Goal: Communication & Community: Answer question/provide support

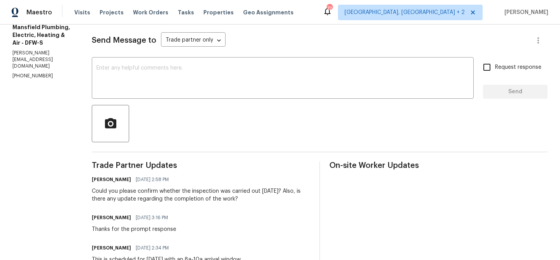
scroll to position [110, 0]
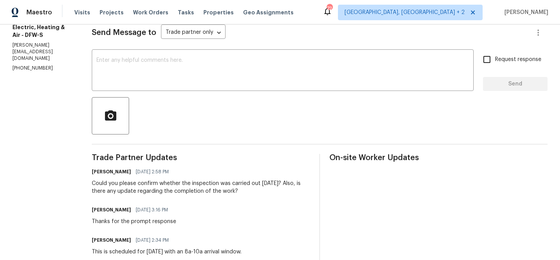
click at [31, 65] on p "(817) 374-7203" at bounding box center [42, 68] width 61 height 7
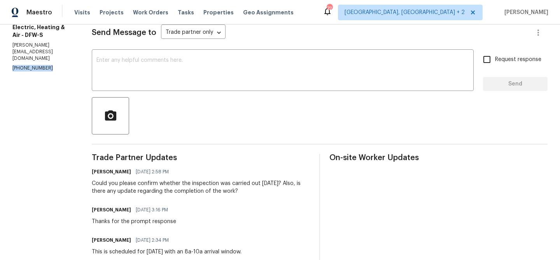
click at [31, 65] on p "(817) 374-7203" at bounding box center [42, 68] width 61 height 7
click at [61, 42] on p "heather@mansfieldtxplumbing.com" at bounding box center [42, 52] width 61 height 20
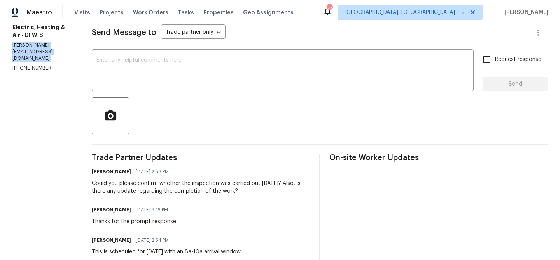
copy p "heather@mansfieldtxplumbing.com"
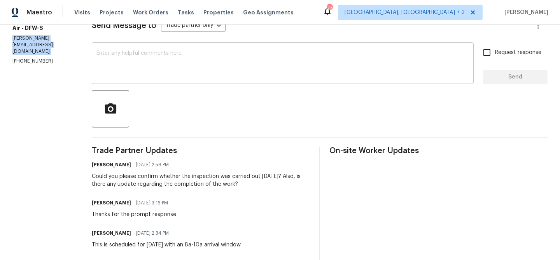
scroll to position [121, 0]
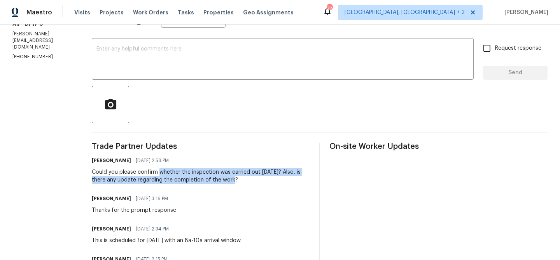
drag, startPoint x: 176, startPoint y: 173, endPoint x: 264, endPoint y: 178, distance: 88.5
click at [264, 178] on div "Could you please confirm whether the inspection was carried out today? Also, is…" at bounding box center [201, 176] width 218 height 16
copy div "whether the inspection was carried out today? Also, is there any update regardi…"
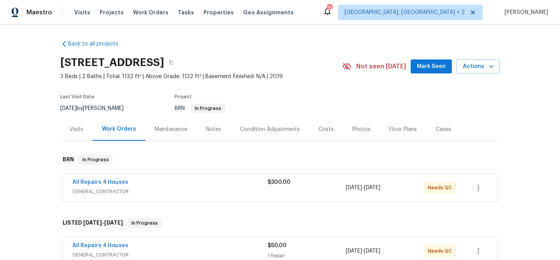
scroll to position [67, 0]
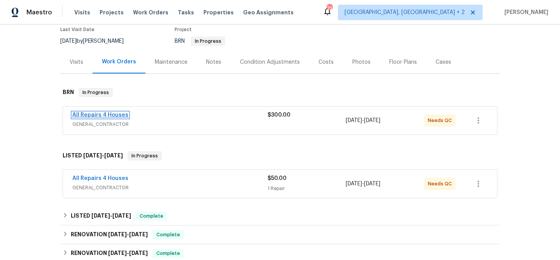
click at [101, 114] on link "All Repairs 4 Houses" at bounding box center [100, 114] width 56 height 5
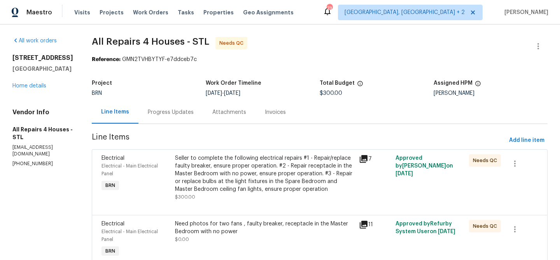
scroll to position [35, 0]
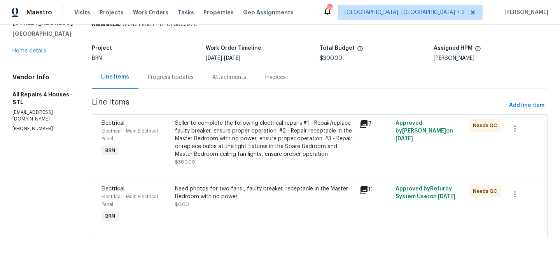
click at [208, 137] on div "Seller to complete the following electrical repairs #1 - Repair/replace faulty …" at bounding box center [264, 138] width 179 height 39
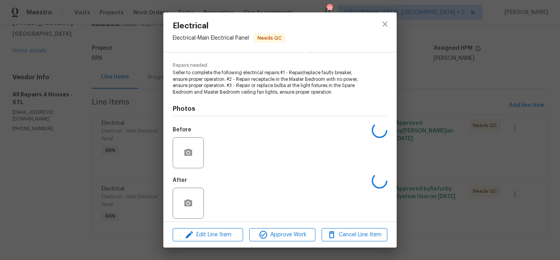
scroll to position [79, 0]
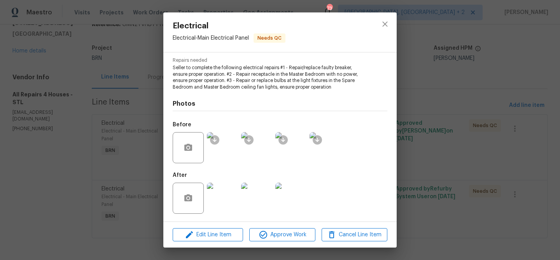
click at [223, 202] on img at bounding box center [222, 198] width 31 height 31
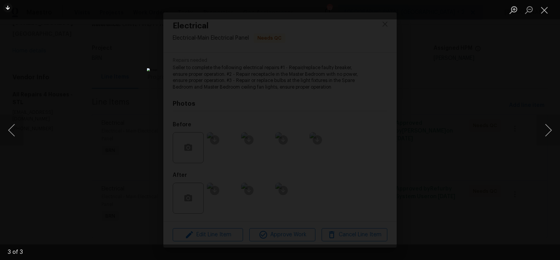
click at [106, 146] on div "Lightbox" at bounding box center [280, 130] width 560 height 260
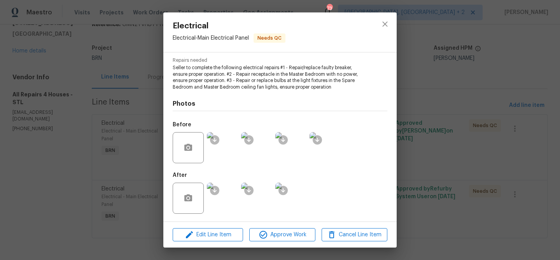
click at [114, 154] on div "Electrical Electrical - Main Electrical Panel Needs QC Vendor All Repairs 4 Hou…" at bounding box center [280, 130] width 560 height 260
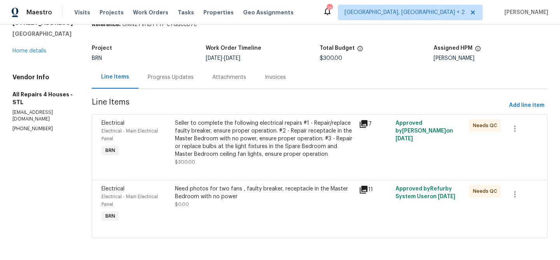
click at [219, 209] on div "Need photos for two fans , faulty breaker, receptacle in the Master Bedroom wit…" at bounding box center [265, 205] width 184 height 44
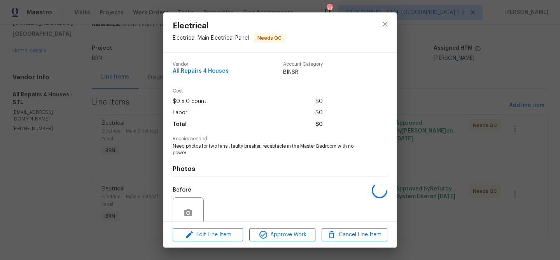
scroll to position [65, 0]
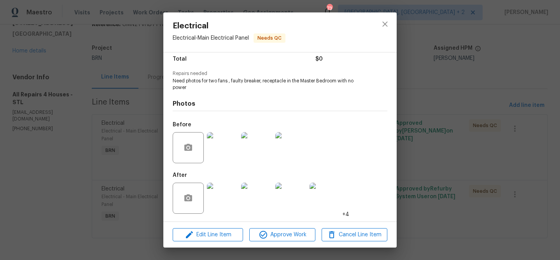
click at [225, 197] on img at bounding box center [222, 198] width 31 height 31
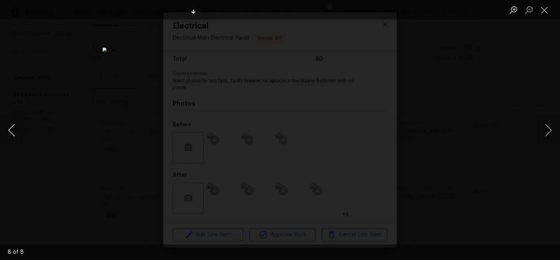
click at [7, 128] on button "Previous image" at bounding box center [11, 130] width 23 height 31
click at [303, 107] on img "Lightbox" at bounding box center [280, 129] width 355 height 165
click at [303, 107] on img "Lightbox" at bounding box center [256, 153] width 713 height 331
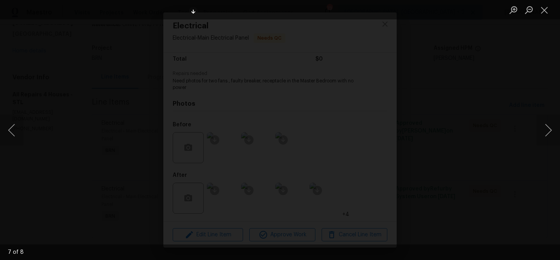
click at [42, 101] on div "Lightbox" at bounding box center [280, 130] width 560 height 260
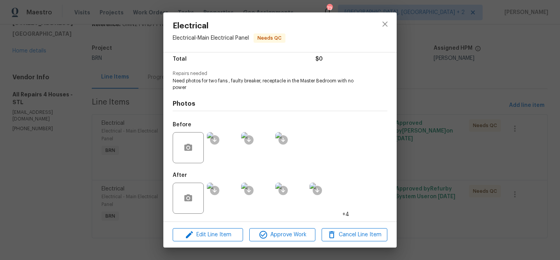
click at [112, 138] on div "Electrical Electrical - Main Electrical Panel Needs QC Vendor All Repairs 4 Hou…" at bounding box center [280, 130] width 560 height 260
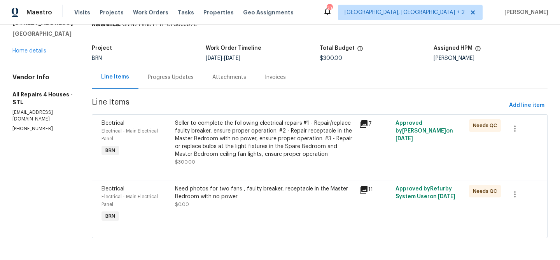
click at [277, 148] on div "Seller to complete the following electrical repairs #1 - Repair/replace faulty …" at bounding box center [264, 138] width 179 height 39
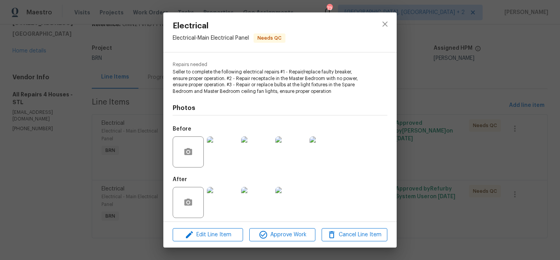
scroll to position [79, 0]
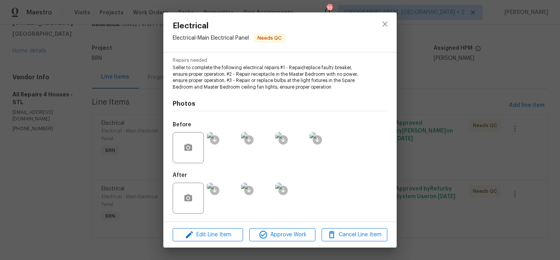
click at [332, 161] on img at bounding box center [324, 147] width 31 height 31
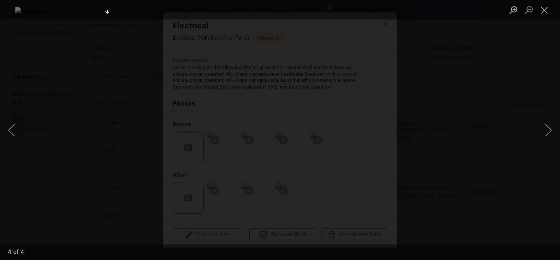
click at [68, 164] on div "Lightbox" at bounding box center [280, 130] width 560 height 260
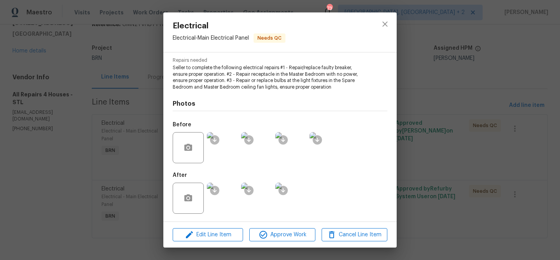
click at [145, 184] on div "Electrical Electrical - Main Electrical Panel Needs QC Vendor All Repairs 4 Hou…" at bounding box center [280, 130] width 560 height 260
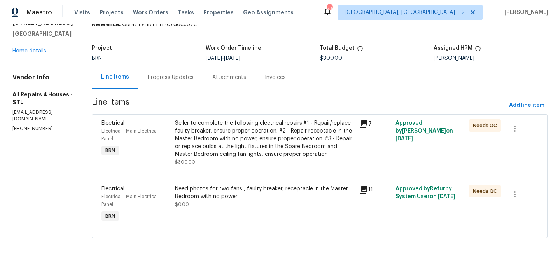
click at [173, 205] on div "Electrical Electrical - Main Electrical Panel BRN" at bounding box center [135, 205] width 73 height 44
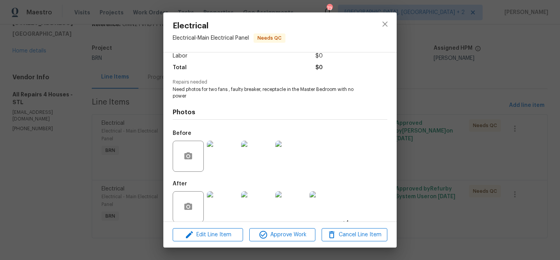
scroll to position [65, 0]
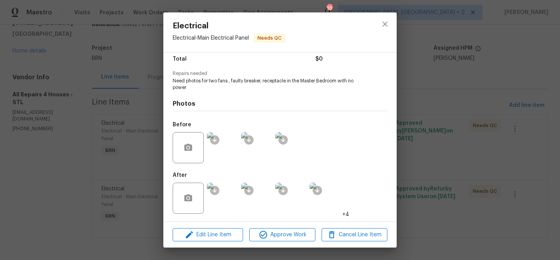
click at [298, 199] on img at bounding box center [290, 198] width 31 height 31
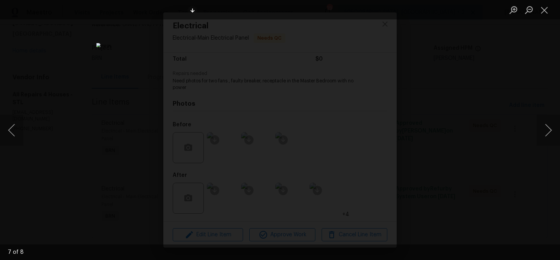
click at [116, 120] on div "Lightbox" at bounding box center [280, 130] width 560 height 260
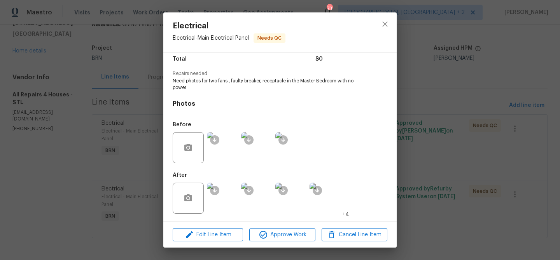
click at [23, 134] on div "Electrical Electrical - Main Electrical Panel Needs QC Vendor All Repairs 4 Hou…" at bounding box center [280, 130] width 560 height 260
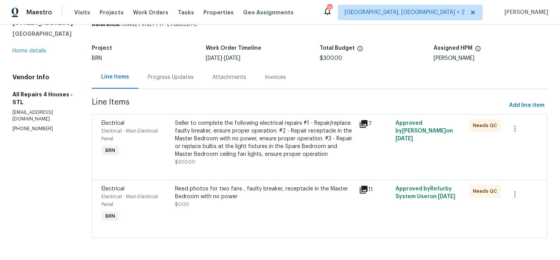
click at [24, 126] on p "[PHONE_NUMBER]" at bounding box center [42, 129] width 61 height 7
copy p "[PHONE_NUMBER]"
click at [177, 195] on div "Need photos for two fans , faulty breaker, receptacle in the Master Bedroom wit…" at bounding box center [264, 193] width 179 height 16
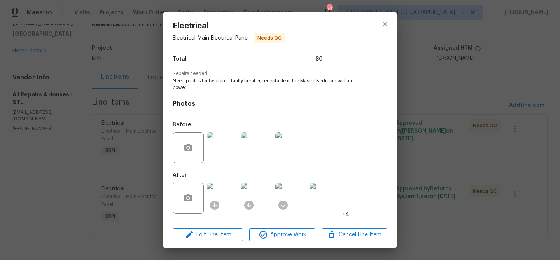
click at [289, 201] on img at bounding box center [290, 198] width 31 height 31
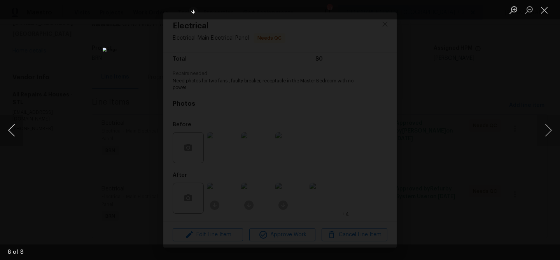
click at [11, 129] on button "Previous image" at bounding box center [11, 130] width 23 height 31
click at [157, 203] on div "Lightbox" at bounding box center [280, 130] width 560 height 260
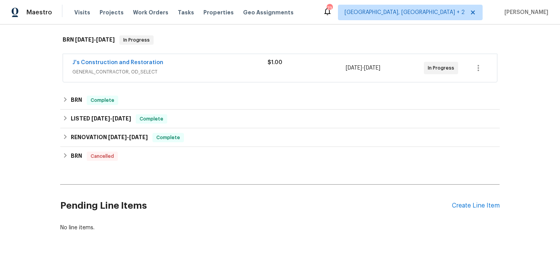
scroll to position [124, 0]
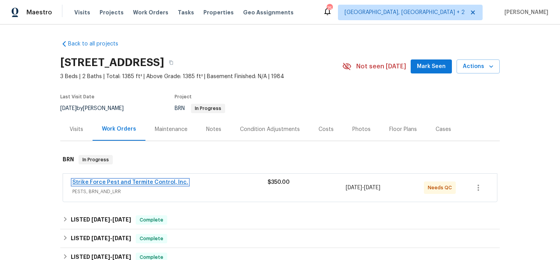
click at [109, 182] on link "Strike Force Pest and Termite Control, Inc." at bounding box center [130, 182] width 116 height 5
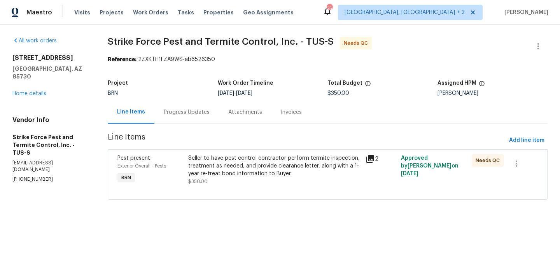
click at [171, 106] on div "Progress Updates" at bounding box center [186, 112] width 65 height 23
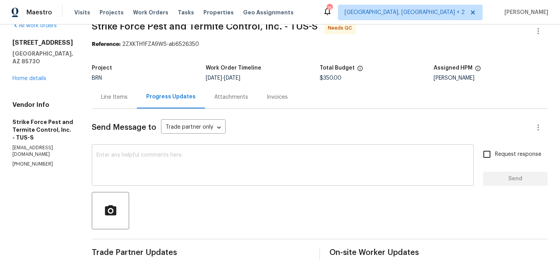
scroll to position [21, 0]
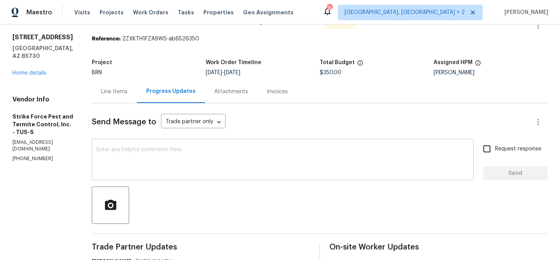
click at [155, 150] on textarea at bounding box center [282, 160] width 372 height 27
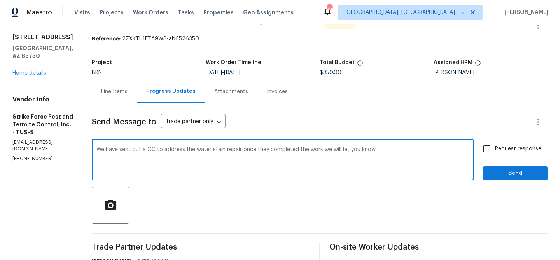
drag, startPoint x: 344, startPoint y: 151, endPoint x: 401, endPoint y: 161, distance: 57.3
click at [401, 161] on textarea "We have sent out a GC to address the water stain repair once they completed the…" at bounding box center [282, 160] width 372 height 27
type textarea "We have sent out a GC to address the water stain repair once they completed the…"
click at [311, 163] on textarea "We have sent out a GC to address the water stain repair once they completed the…" at bounding box center [282, 160] width 372 height 27
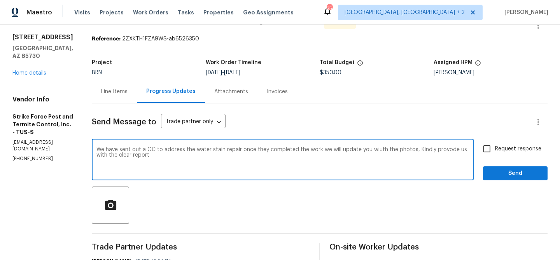
click at [311, 163] on textarea "We have sent out a GC to address the water stain repair once they completed the…" at bounding box center [282, 160] width 372 height 27
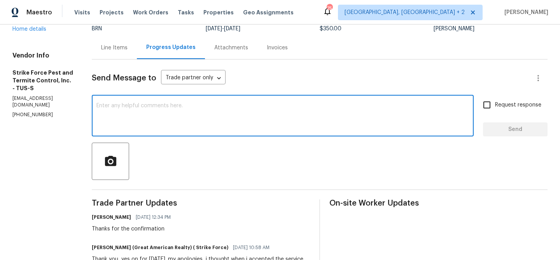
scroll to position [75, 0]
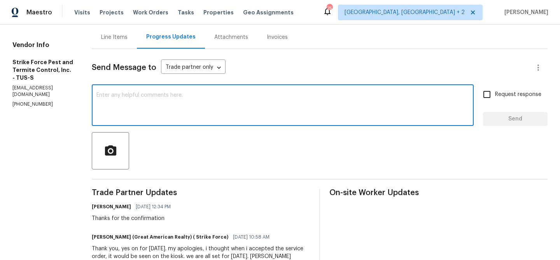
paste textarea "We have sent a GC to address the water stain repair. Once the work is completed…"
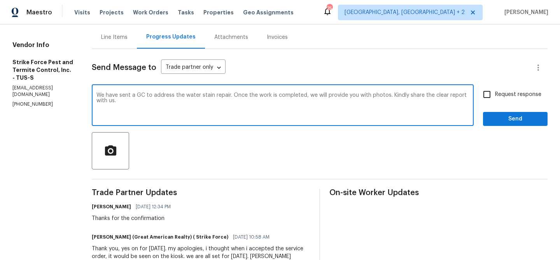
type textarea "We have sent a GC to address the water stain repair. Once the work is completed…"
click at [500, 95] on span "Request response" at bounding box center [518, 95] width 46 height 8
click at [495, 95] on input "Request response" at bounding box center [487, 94] width 16 height 16
checkbox input "true"
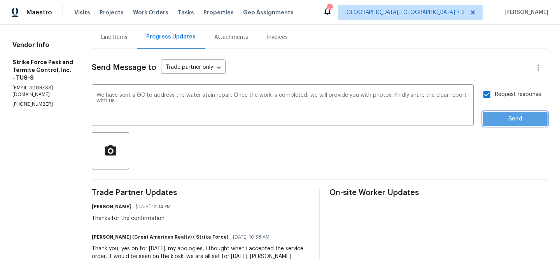
click at [499, 117] on span "Send" at bounding box center [515, 119] width 52 height 10
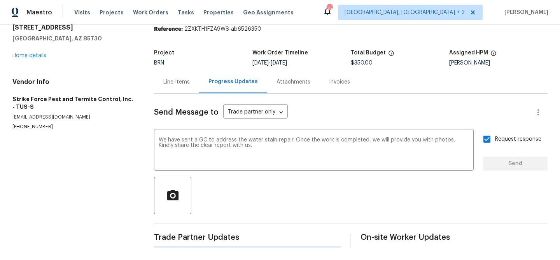
scroll to position [0, 0]
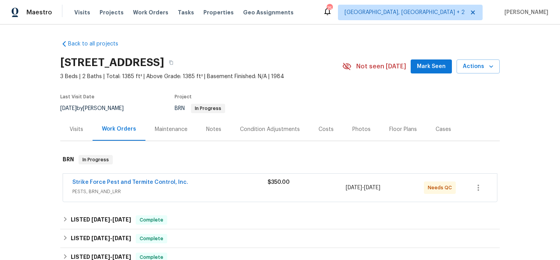
scroll to position [200, 0]
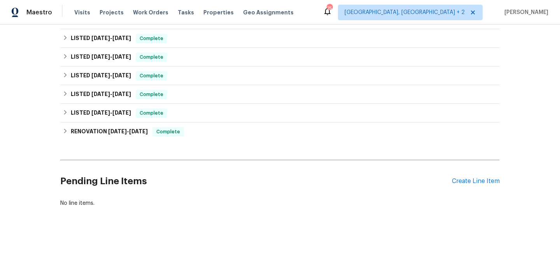
click at [465, 186] on div "Pending Line Items Create Line Item" at bounding box center [279, 181] width 439 height 36
click at [460, 180] on div "Create Line Item" at bounding box center [476, 181] width 48 height 7
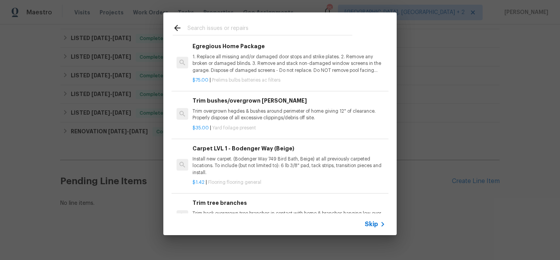
scroll to position [275, 0]
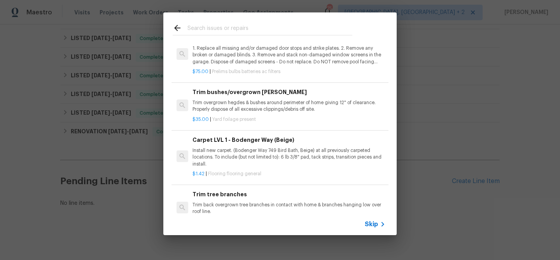
click at [372, 225] on span "Skip" at bounding box center [371, 224] width 13 height 8
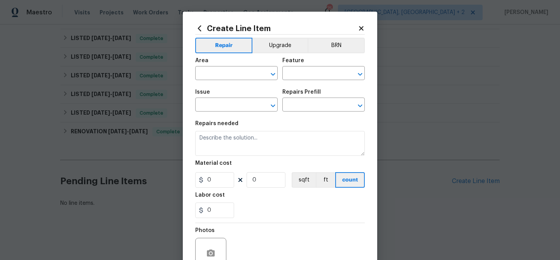
click at [332, 54] on div "Area ​ Feature ​" at bounding box center [280, 68] width 170 height 31
click at [332, 45] on button "BRN" at bounding box center [336, 46] width 57 height 16
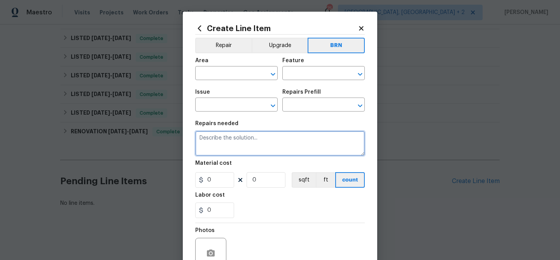
click at [233, 138] on textarea at bounding box center [280, 143] width 170 height 25
paste textarea "Seller to correct water staining (EM/WS) per WDI report #250925184307 dated [DA…"
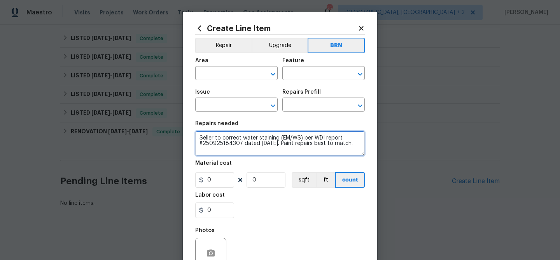
type textarea "Seller to correct water staining (EM/WS) per WDI report #250925184307 dated 9/2…"
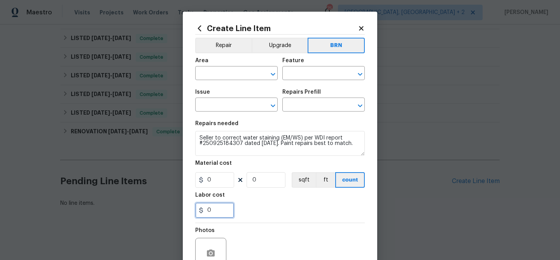
click at [220, 211] on input "0" at bounding box center [214, 211] width 39 height 16
type input "150"
click at [276, 180] on input "0" at bounding box center [266, 180] width 39 height 16
type input "1"
click at [213, 70] on input "text" at bounding box center [225, 74] width 61 height 12
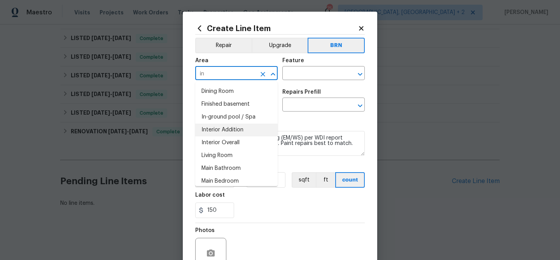
click at [222, 131] on li "Interior Addition" at bounding box center [236, 130] width 82 height 13
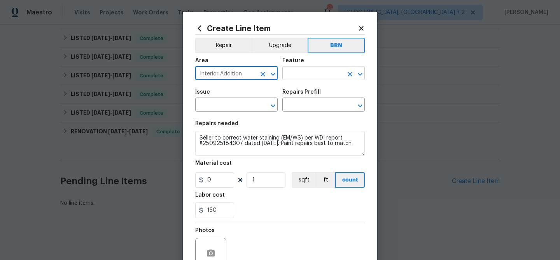
type input "Interior Addition"
click at [302, 73] on input "text" at bounding box center [312, 74] width 61 height 12
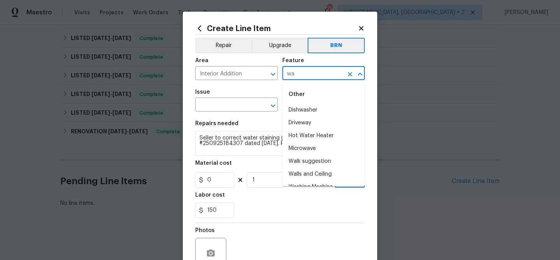
type input "w"
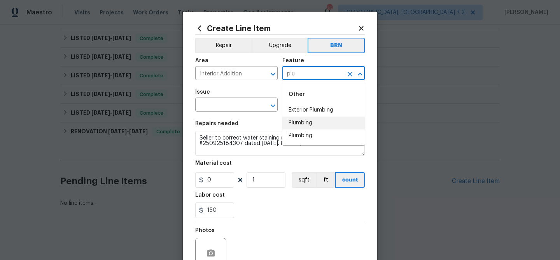
click at [299, 122] on li "Plumbing" at bounding box center [323, 123] width 82 height 13
type input "Plumbing"
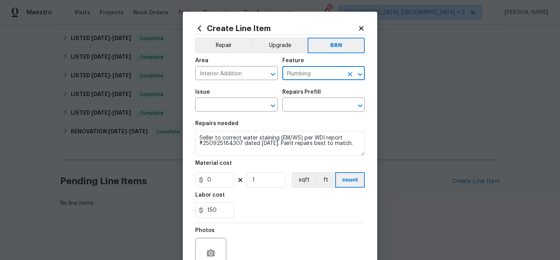
click at [348, 75] on icon "Clear" at bounding box center [350, 74] width 8 height 8
click at [302, 104] on li "Walls and Ceiling" at bounding box center [323, 110] width 82 height 13
type input "Walls and Ceiling"
click at [235, 111] on input "text" at bounding box center [225, 106] width 61 height 12
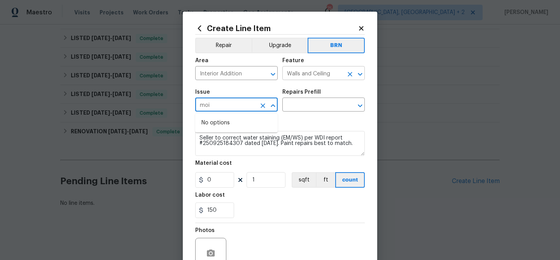
type input "moi"
click at [304, 75] on input "Walls and Ceiling" at bounding box center [312, 74] width 61 height 12
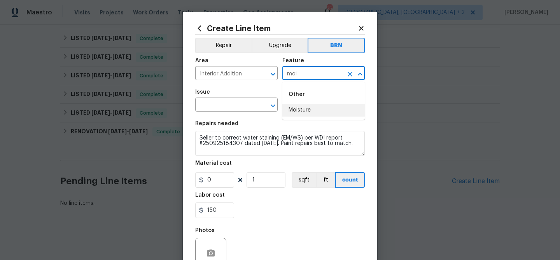
click at [302, 106] on li "Moisture" at bounding box center [323, 110] width 82 height 13
type input "Moisture"
click at [215, 109] on input "text" at bounding box center [225, 106] width 61 height 12
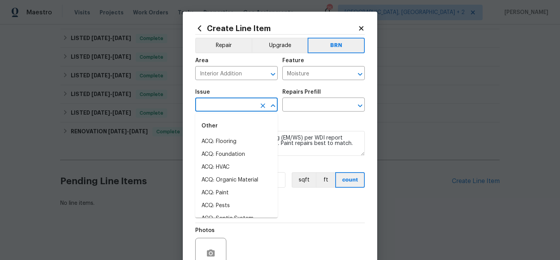
type input "p"
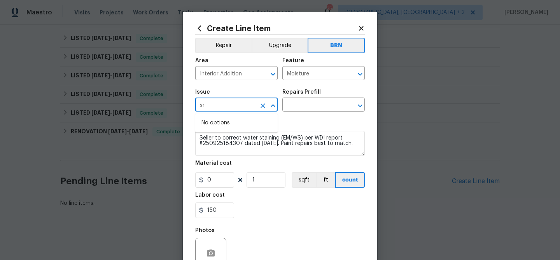
type input "s"
click at [219, 138] on li "Drywall" at bounding box center [236, 141] width 82 height 13
type input "Drywall"
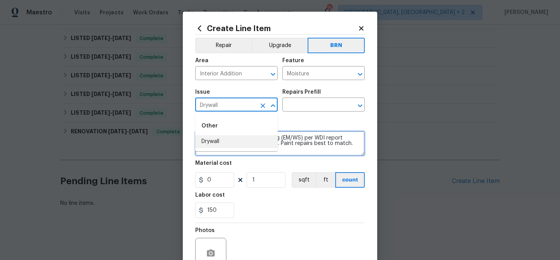
click at [219, 138] on textarea "Seller to correct water staining (EM/WS) per WDI report #250925184307 dated 9/2…" at bounding box center [280, 143] width 170 height 25
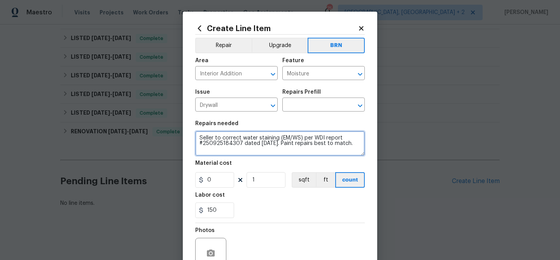
click at [219, 138] on textarea "Seller to correct water staining (EM/WS) per WDI report #250925184307 dated 9/2…" at bounding box center [280, 143] width 170 height 25
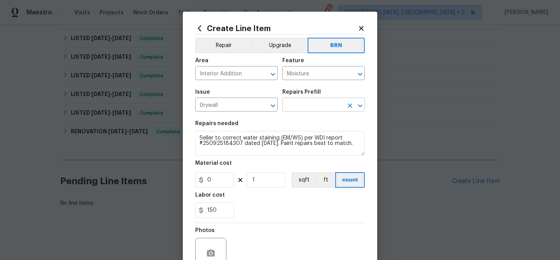
click at [296, 103] on input "text" at bounding box center [312, 106] width 61 height 12
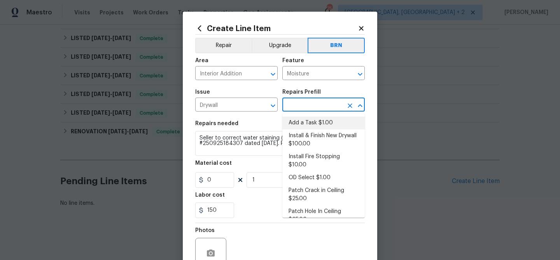
click at [297, 122] on li "Add a Task $1.00" at bounding box center [323, 123] width 82 height 13
type input "Walls and Ceiling"
type input "Add a Task $1.00"
type textarea "HPM to detail"
type input "1"
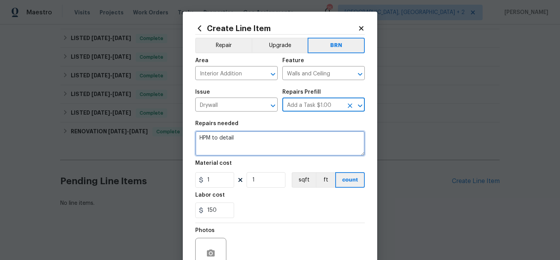
click at [251, 138] on textarea "HPM to detail" at bounding box center [280, 143] width 170 height 25
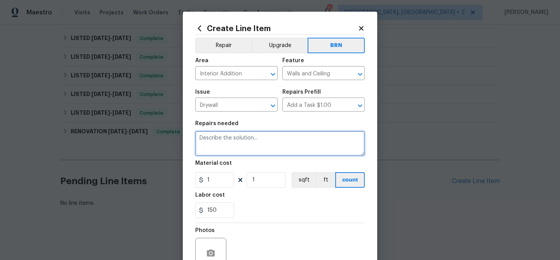
paste textarea "Seller to correct water staining (EM/WS) per WDI report #250925184307 dated 9/2…"
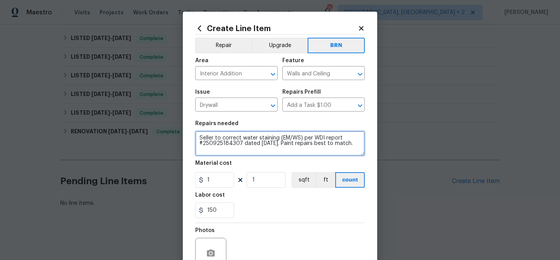
type textarea "Seller to correct water staining (EM/WS) per WDI report #250925184307 dated 9/2…"
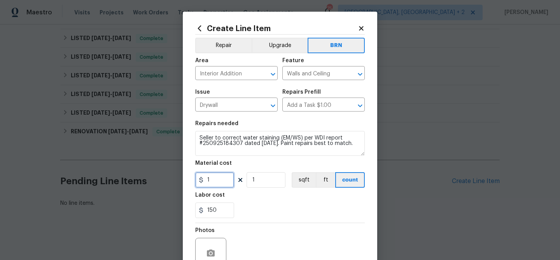
click at [216, 183] on input "1" at bounding box center [214, 180] width 39 height 16
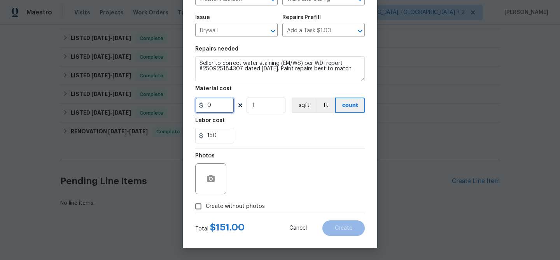
type input "0"
click at [200, 204] on input "Create without photos" at bounding box center [198, 206] width 15 height 15
checkbox input "true"
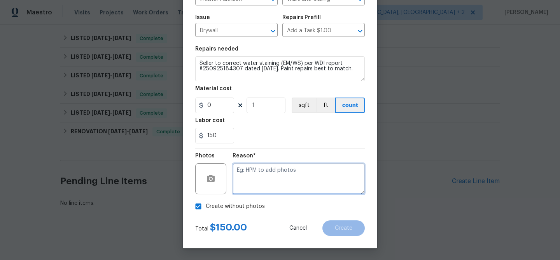
click at [268, 179] on textarea at bounding box center [299, 178] width 132 height 31
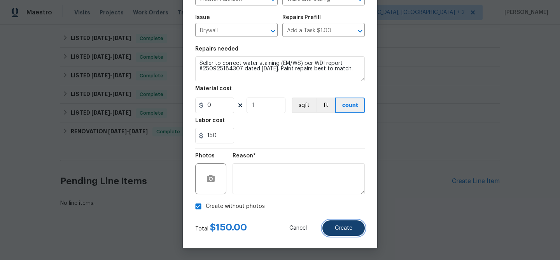
click at [340, 224] on button "Create" at bounding box center [343, 228] width 42 height 16
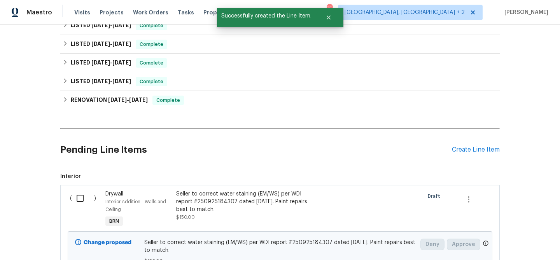
click at [75, 199] on input "checkbox" at bounding box center [83, 198] width 22 height 16
checkbox input "true"
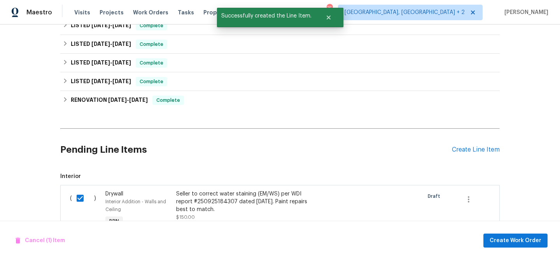
scroll to position [305, 0]
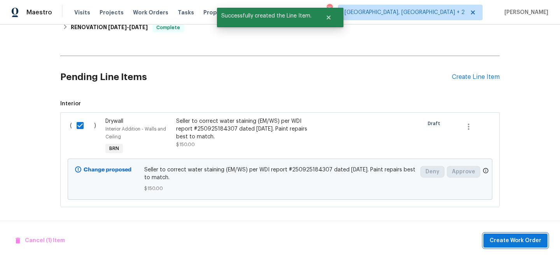
click at [501, 242] on span "Create Work Order" at bounding box center [516, 241] width 52 height 10
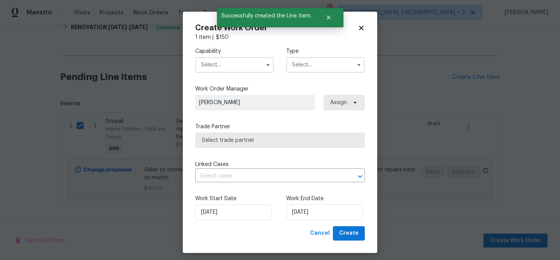
click at [231, 62] on input "text" at bounding box center [234, 65] width 79 height 16
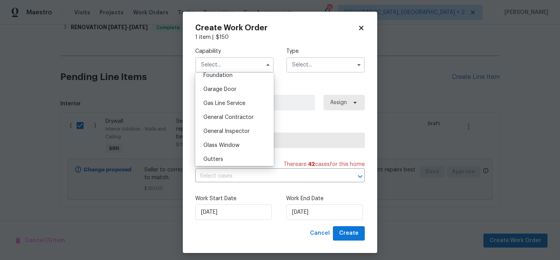
scroll to position [331, 0]
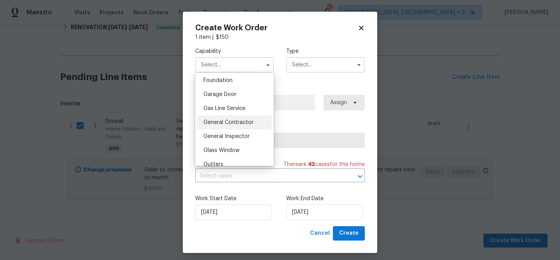
click at [227, 123] on span "General Contractor" at bounding box center [228, 122] width 50 height 5
type input "General Contractor"
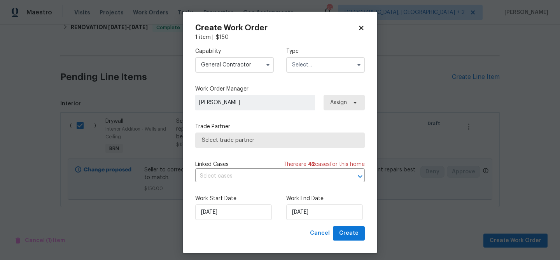
click at [301, 65] on input "text" at bounding box center [325, 65] width 79 height 16
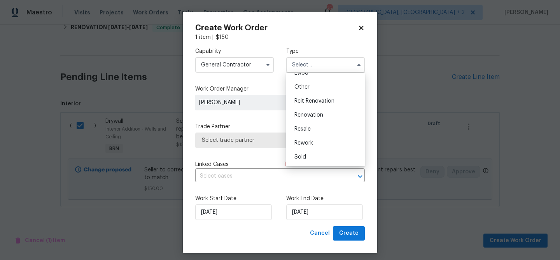
scroll to position [5, 0]
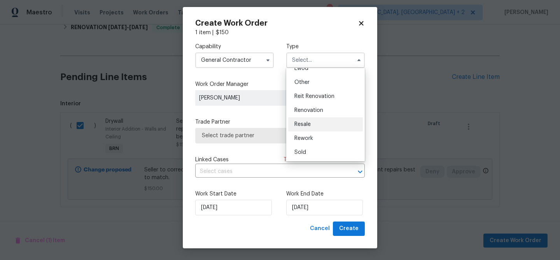
click at [309, 124] on span "Resale" at bounding box center [302, 124] width 16 height 5
type input "Resale"
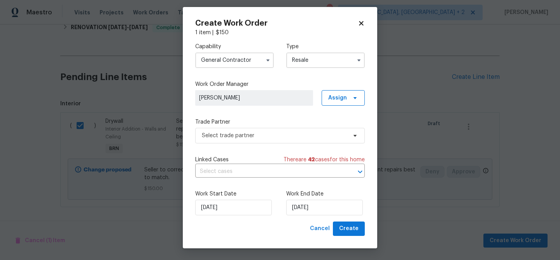
scroll to position [0, 0]
click at [248, 134] on span "Select trade partner" at bounding box center [274, 136] width 145 height 8
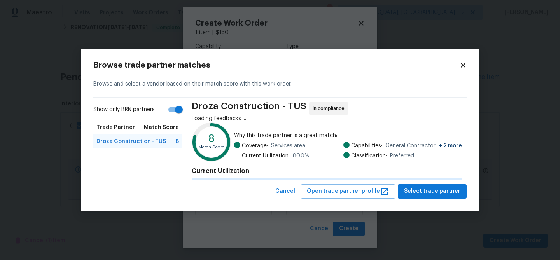
click at [203, 129] on icon at bounding box center [211, 142] width 35 height 35
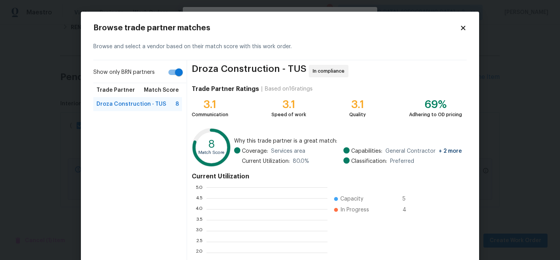
scroll to position [109, 121]
click at [173, 67] on input "Show only BRN partners" at bounding box center [179, 72] width 44 height 15
checkbox input "false"
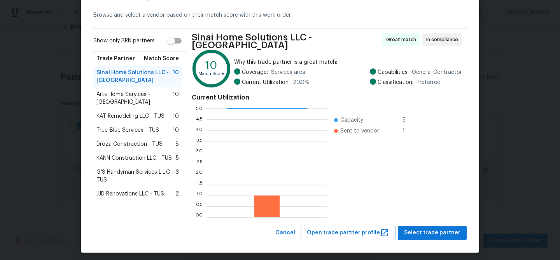
scroll to position [32, 0]
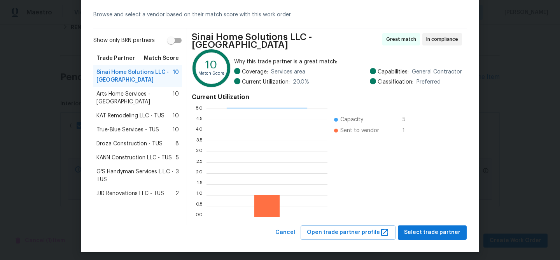
click at [31, 97] on body "Maestro Visits Projects Work Orders Tasks Properties Geo Assignments 75 Albuque…" at bounding box center [280, 130] width 560 height 260
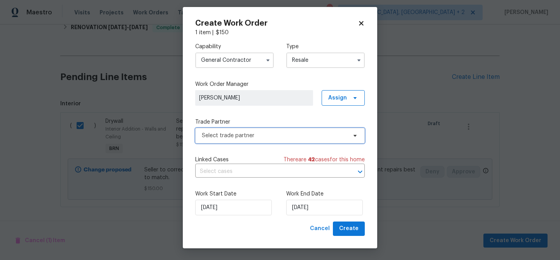
scroll to position [0, 0]
click at [216, 67] on input "General Contractor" at bounding box center [234, 60] width 79 height 16
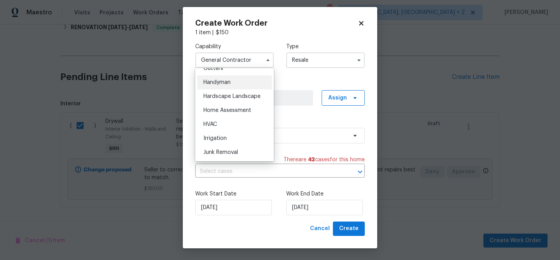
scroll to position [417, 0]
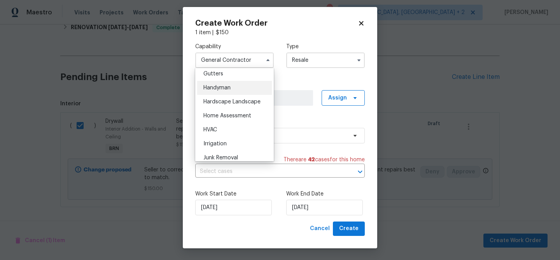
click at [221, 91] on div "Handyman" at bounding box center [234, 88] width 75 height 14
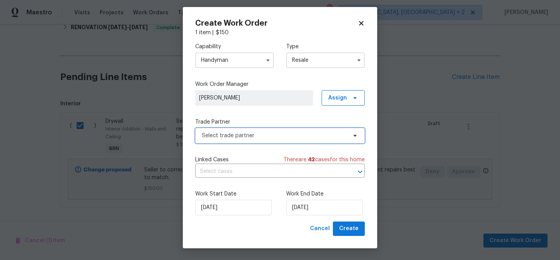
click at [230, 129] on span "Select trade partner" at bounding box center [280, 136] width 170 height 16
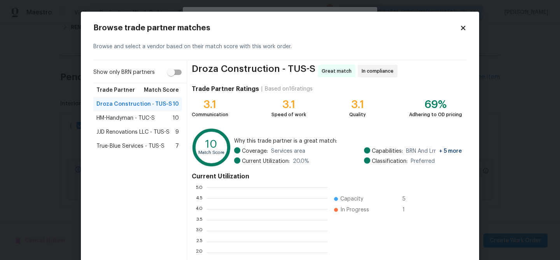
scroll to position [109, 121]
click at [67, 121] on body "Maestro Visits Projects Work Orders Tasks Properties Geo Assignments 75 Albuque…" at bounding box center [280, 130] width 560 height 260
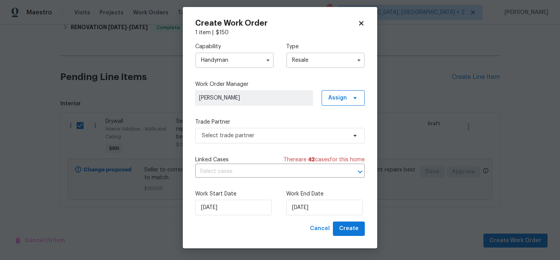
click at [244, 59] on input "Handyman" at bounding box center [234, 60] width 79 height 16
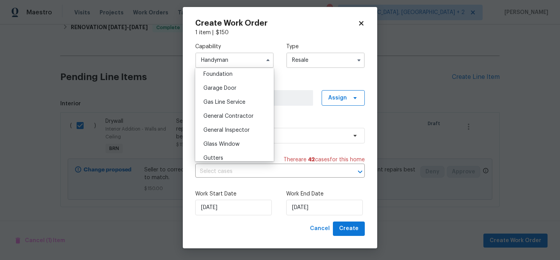
scroll to position [336, 0]
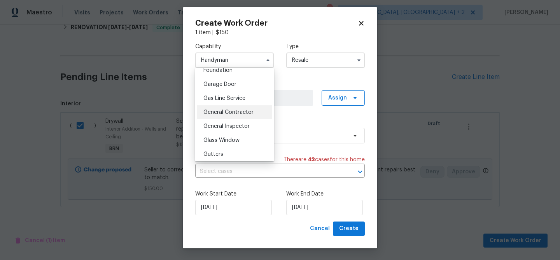
click at [239, 108] on div "General Contractor" at bounding box center [234, 112] width 75 height 14
type input "General Contractor"
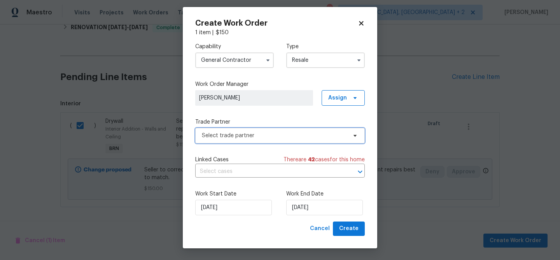
click at [230, 133] on span "Select trade partner" at bounding box center [274, 136] width 145 height 8
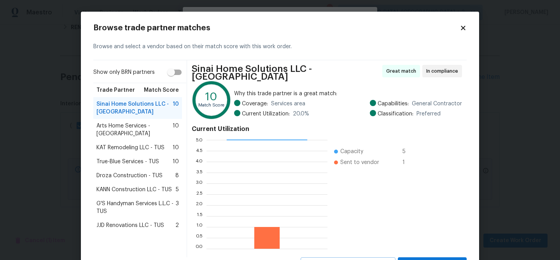
scroll to position [32, 0]
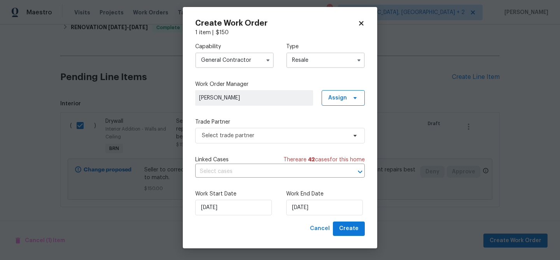
click at [33, 115] on body "Maestro Visits Projects Work Orders Tasks Properties Geo Assignments 75 Albuque…" at bounding box center [280, 130] width 560 height 260
click at [224, 135] on span "Select trade partner" at bounding box center [274, 136] width 145 height 8
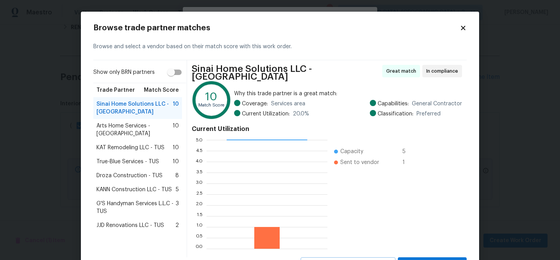
scroll to position [32, 0]
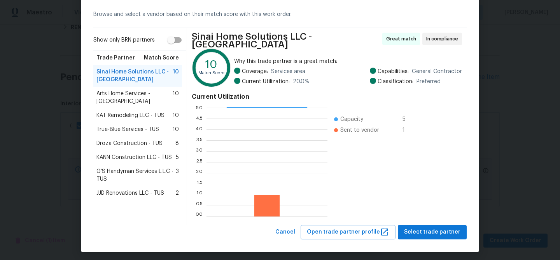
click at [120, 112] on span "KAT Remodeling LLC - TUS" at bounding box center [130, 116] width 68 height 8
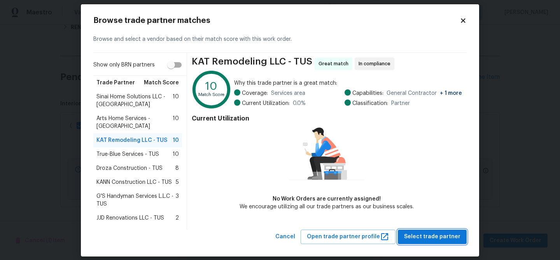
click at [416, 232] on span "Select trade partner" at bounding box center [432, 237] width 56 height 10
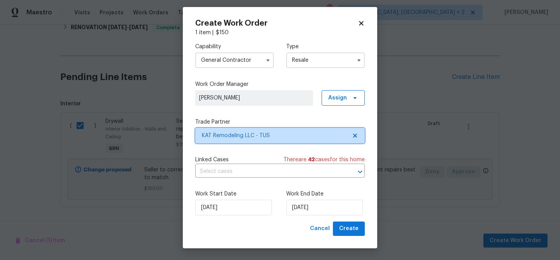
scroll to position [0, 0]
click at [244, 174] on input "text" at bounding box center [269, 172] width 148 height 12
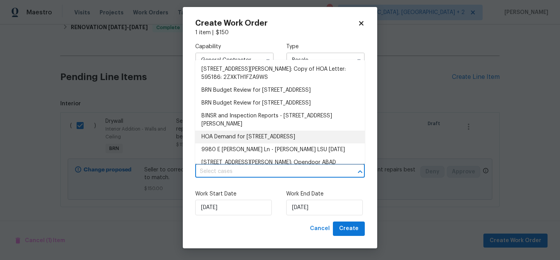
scroll to position [39, 0]
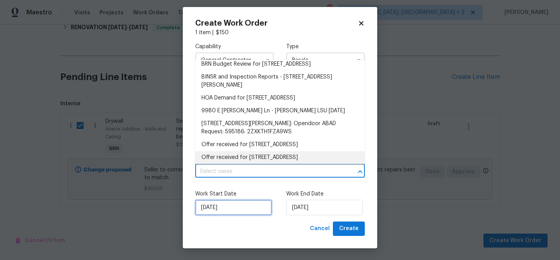
click at [224, 207] on input "25/09/2025" at bounding box center [233, 208] width 77 height 16
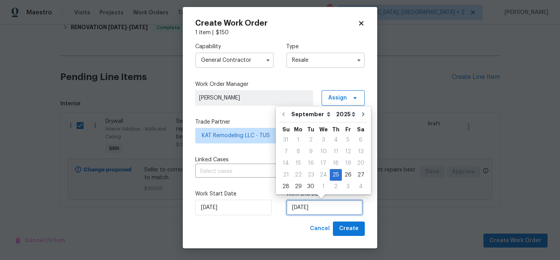
click at [311, 205] on input "25/09/2025" at bounding box center [324, 208] width 77 height 16
click at [346, 175] on div "26" at bounding box center [348, 175] width 12 height 11
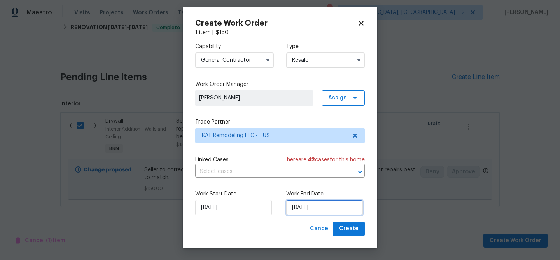
click at [299, 206] on input "26/09/2025" at bounding box center [324, 208] width 77 height 16
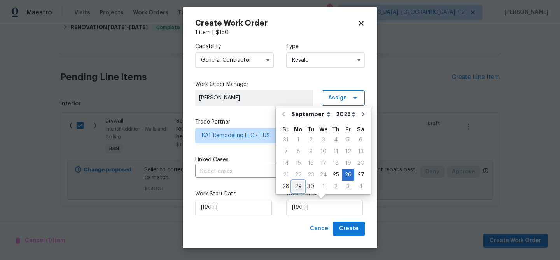
click at [295, 186] on div "29" at bounding box center [298, 186] width 12 height 11
type input "29/09/2025"
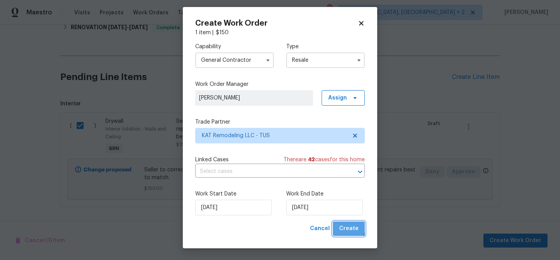
click at [345, 226] on span "Create" at bounding box center [348, 229] width 19 height 10
checkbox input "false"
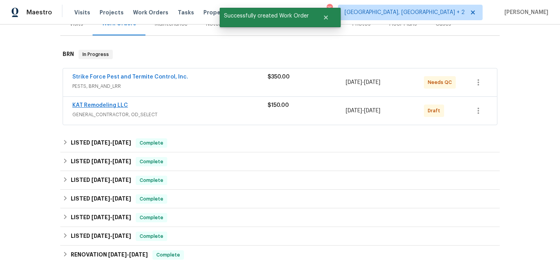
scroll to position [96, 0]
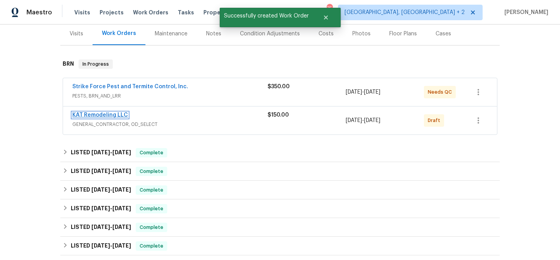
click at [98, 112] on link "KAT Remodeling LLC" at bounding box center [100, 114] width 56 height 5
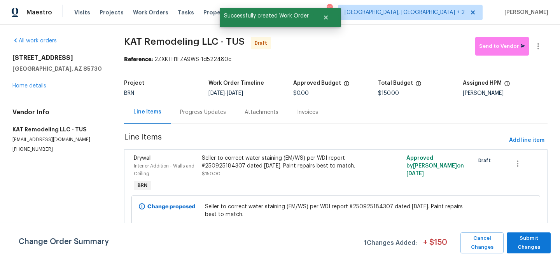
click at [171, 118] on div "Progress Updates" at bounding box center [203, 112] width 65 height 23
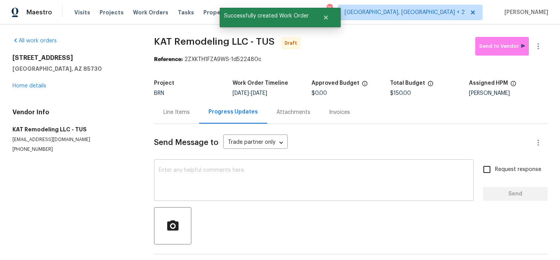
click at [197, 170] on textarea at bounding box center [314, 181] width 310 height 27
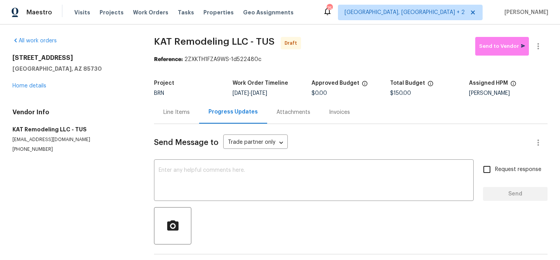
paste textarea "Hi, I'm Ananthi from Opendoor. Just wanted to check if you received the WO for …"
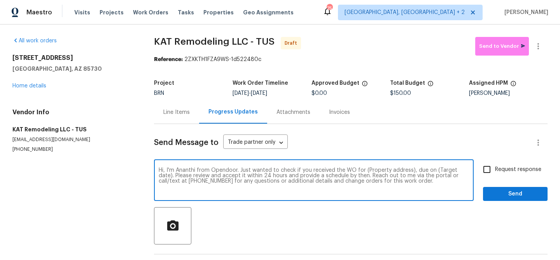
drag, startPoint x: 409, startPoint y: 171, endPoint x: 363, endPoint y: 170, distance: 46.3
click at [363, 170] on textarea "Hi, I'm Ananthi from Opendoor. Just wanted to check if you received the WO for …" at bounding box center [314, 181] width 310 height 27
paste textarea "9980 E Victoria Ln, Tucson, AZ 85730"
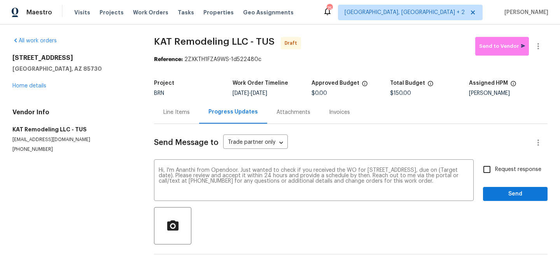
drag, startPoint x: 262, startPoint y: 93, endPoint x: 298, endPoint y: 93, distance: 35.8
click at [298, 93] on div "9/25/2025 - 9/29/2025" at bounding box center [272, 93] width 79 height 5
copy span "9/29/2025"
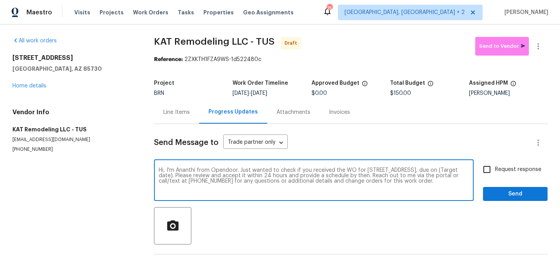
drag, startPoint x: 211, startPoint y: 176, endPoint x: 179, endPoint y: 177, distance: 31.5
click at [179, 177] on textarea "Hi, I'm Ananthi from Opendoor. Just wanted to check if you received the WO for …" at bounding box center [314, 181] width 310 height 27
paste textarea "9/29/2025"
type textarea "Hi, I'm Ananthi from Opendoor. Just wanted to check if you received the WO for …"
click at [491, 170] on input "Request response" at bounding box center [487, 169] width 16 height 16
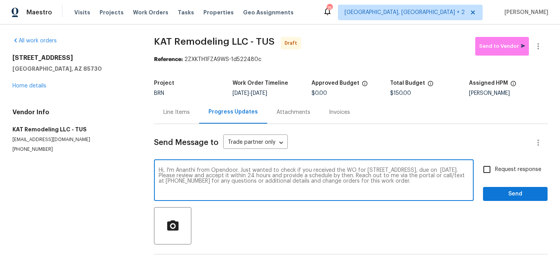
checkbox input "true"
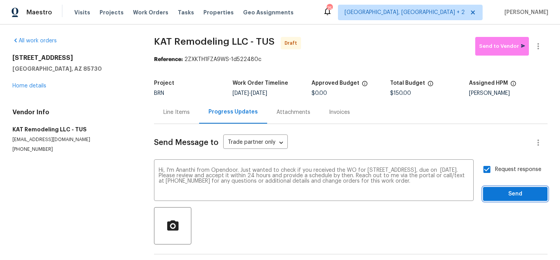
click at [494, 192] on span "Send" at bounding box center [515, 194] width 52 height 10
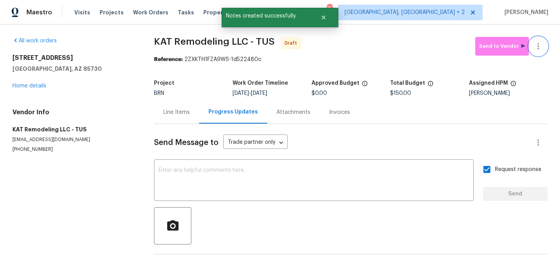
click at [543, 41] on button "button" at bounding box center [538, 46] width 19 height 19
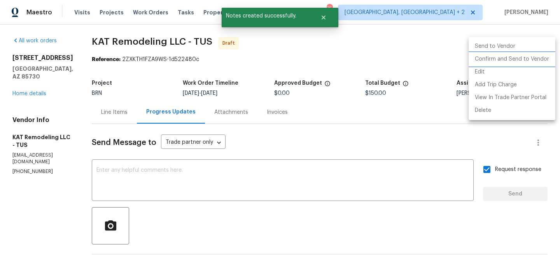
click at [498, 60] on li "Confirm and Send to Vendor" at bounding box center [512, 59] width 87 height 13
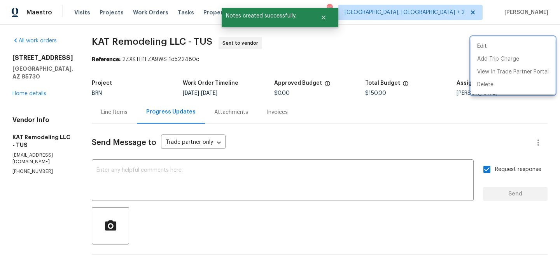
click at [159, 163] on div at bounding box center [280, 130] width 560 height 260
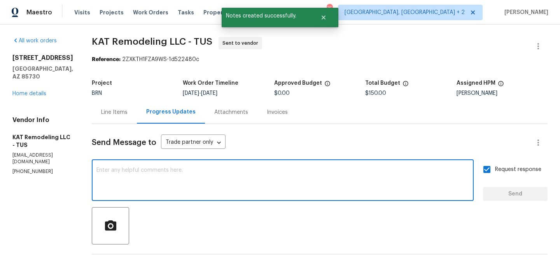
click at [137, 177] on textarea at bounding box center [282, 181] width 372 height 27
type textarea "A"
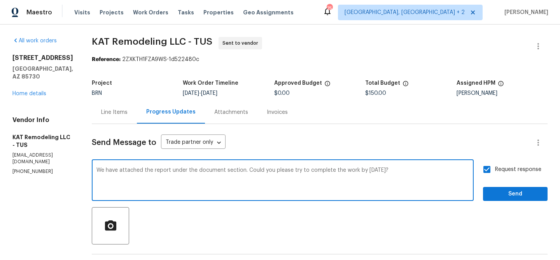
type textarea "We have attached the report under the document section. Could you please try to…"
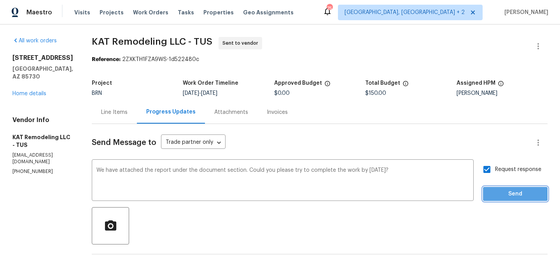
click at [501, 188] on button "Send" at bounding box center [515, 194] width 65 height 14
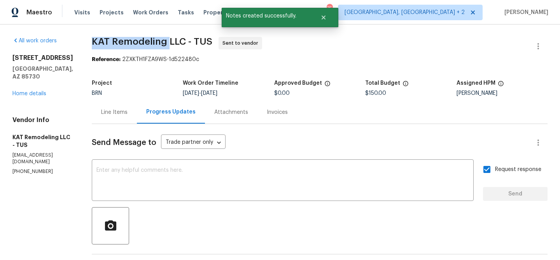
drag, startPoint x: 96, startPoint y: 40, endPoint x: 176, endPoint y: 40, distance: 79.7
click at [176, 40] on div "All work orders 9980 E Victoria Ln Tucson, AZ 85730 Home details Vendor Info KA…" at bounding box center [280, 206] width 560 height 364
copy span "KAT Remodeling"
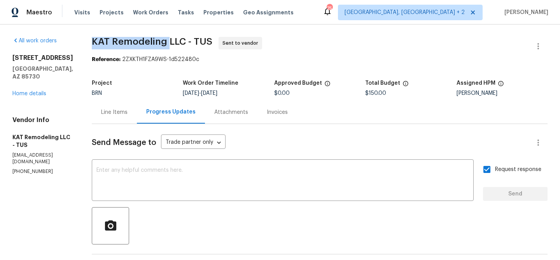
copy span "KAT Remodeling"
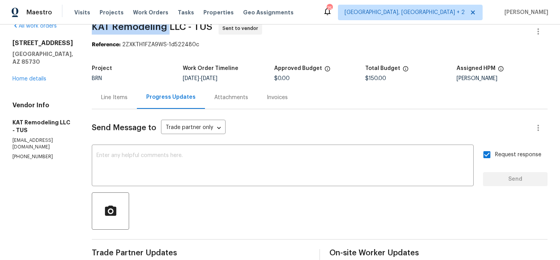
scroll to position [24, 0]
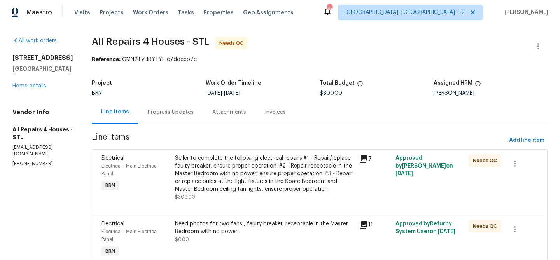
click at [178, 98] on div "Project BRN Work Order Timeline [DATE] - [DATE] Total Budget $300.00 Assigned H…" at bounding box center [320, 88] width 456 height 25
click at [179, 105] on div "Progress Updates" at bounding box center [170, 112] width 65 height 23
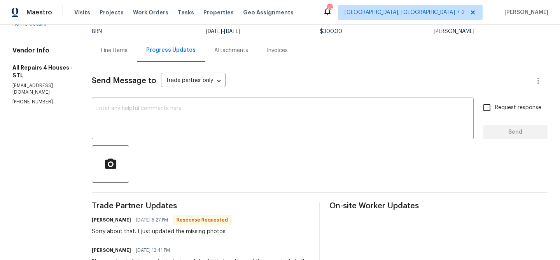
click at [115, 52] on div "Line Items" at bounding box center [114, 51] width 26 height 8
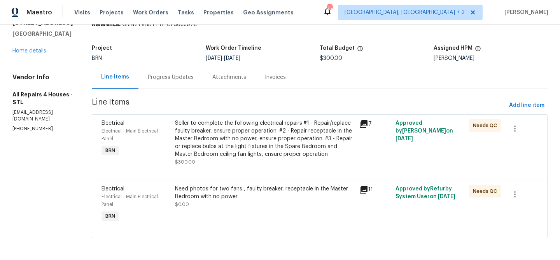
click at [231, 215] on div "Need photos for two fans , faulty breaker, receptacle in the Master Bedroom wit…" at bounding box center [265, 205] width 184 height 44
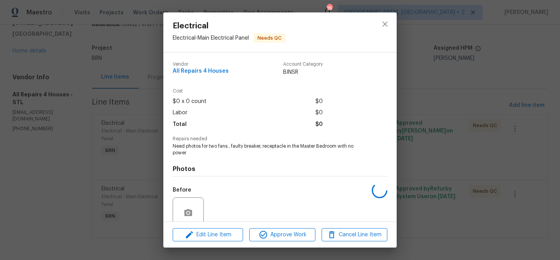
scroll to position [65, 0]
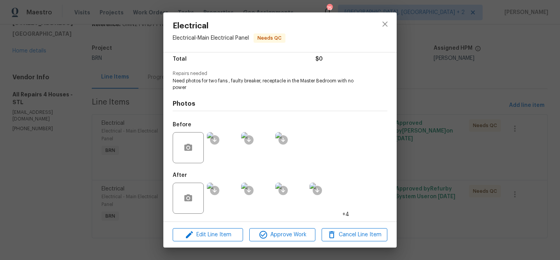
click at [223, 199] on img at bounding box center [222, 198] width 31 height 31
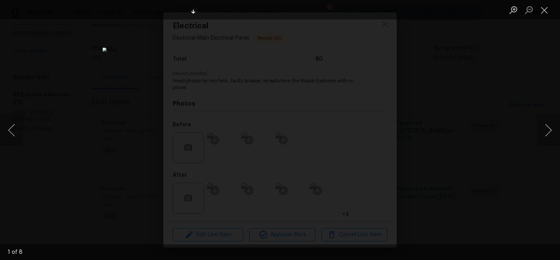
click at [103, 127] on div "Lightbox" at bounding box center [280, 130] width 560 height 260
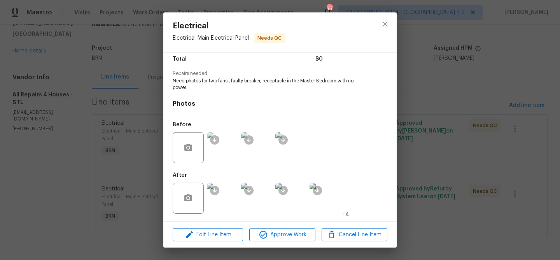
click at [227, 205] on img at bounding box center [222, 198] width 31 height 31
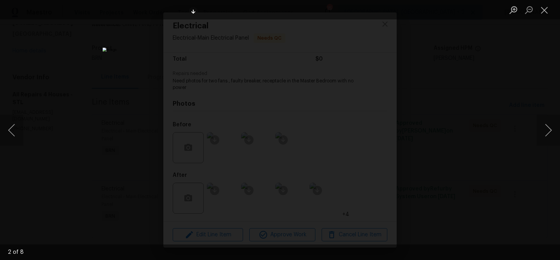
click at [233, 86] on img "Lightbox" at bounding box center [280, 129] width 355 height 165
click at [59, 115] on div "Lightbox" at bounding box center [280, 130] width 560 height 260
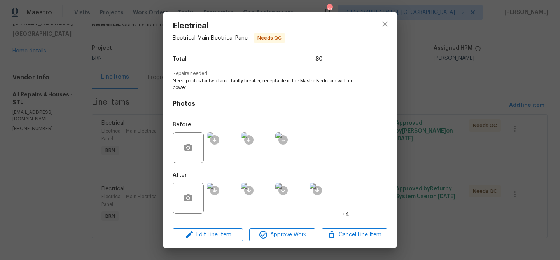
click at [110, 123] on div "Electrical Electrical - Main Electrical Panel Needs QC Vendor All Repairs 4 Hou…" at bounding box center [280, 130] width 560 height 260
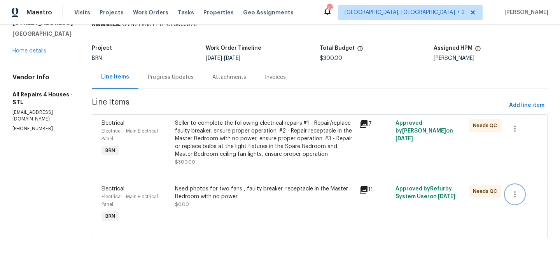
click at [506, 192] on button "button" at bounding box center [514, 194] width 19 height 19
click at [512, 192] on li "Cancel" at bounding box center [521, 194] width 30 height 13
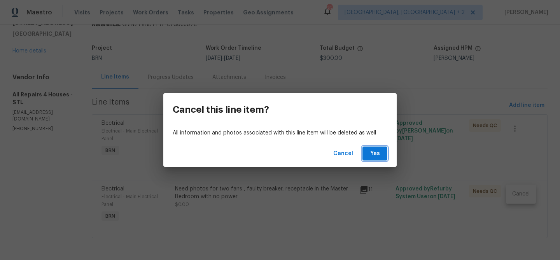
click at [377, 155] on span "Yes" at bounding box center [375, 154] width 12 height 10
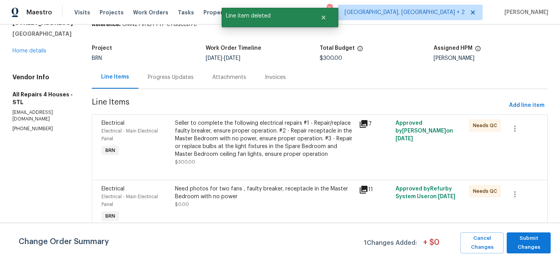
scroll to position [0, 0]
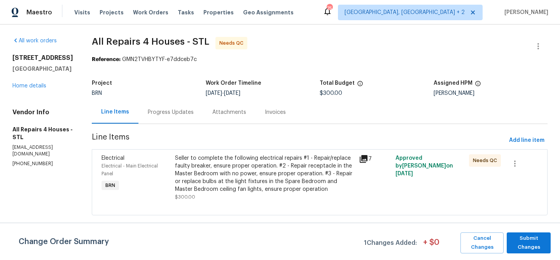
click at [268, 168] on div "Seller to complete the following electrical repairs #1 - Repair/replace faulty …" at bounding box center [264, 173] width 179 height 39
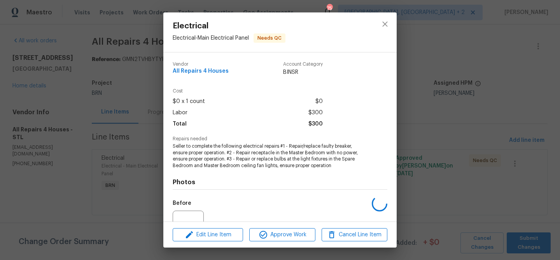
scroll to position [79, 0]
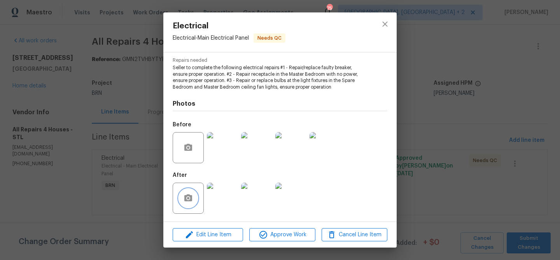
click at [189, 198] on icon "button" at bounding box center [188, 198] width 9 height 9
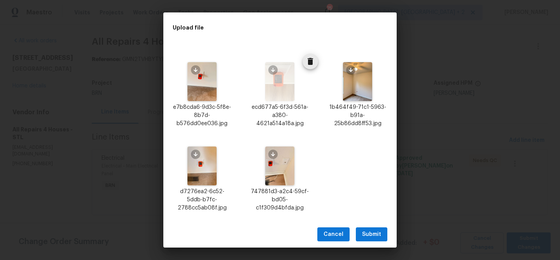
scroll to position [0, 0]
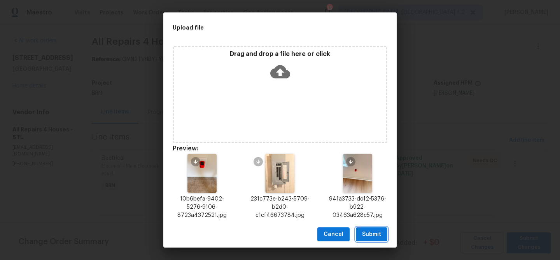
click at [371, 235] on span "Submit" at bounding box center [371, 235] width 19 height 10
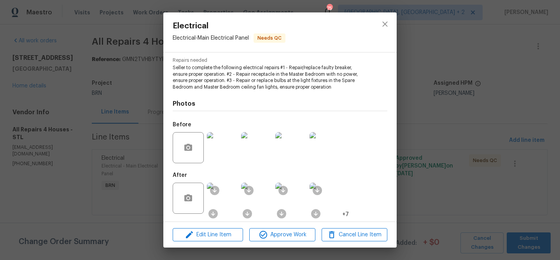
click at [106, 150] on div "Electrical Electrical - Main Electrical Panel Needs QC Vendor All Repairs 4 Hou…" at bounding box center [280, 130] width 560 height 260
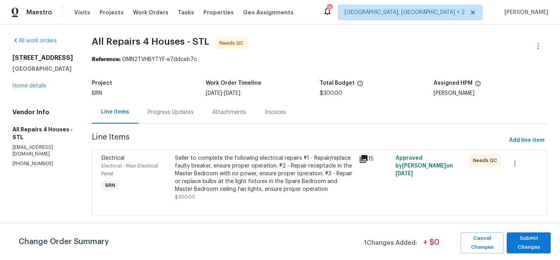
click at [544, 38] on div at bounding box center [538, 46] width 19 height 19
click at [539, 42] on icon "button" at bounding box center [537, 46] width 9 height 9
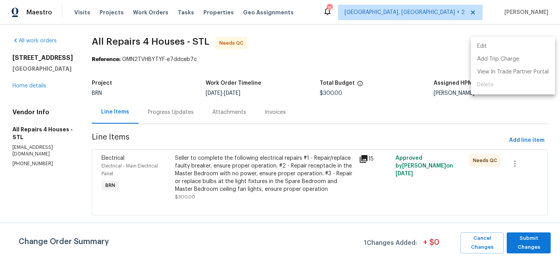
click at [516, 43] on li "Edit" at bounding box center [513, 46] width 84 height 13
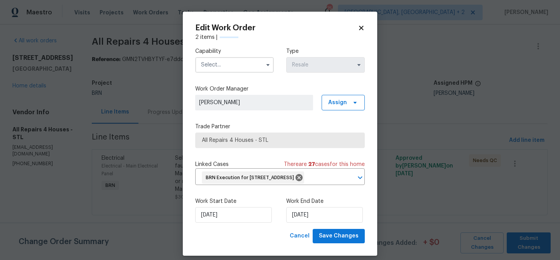
click at [240, 70] on input "text" at bounding box center [234, 65] width 79 height 16
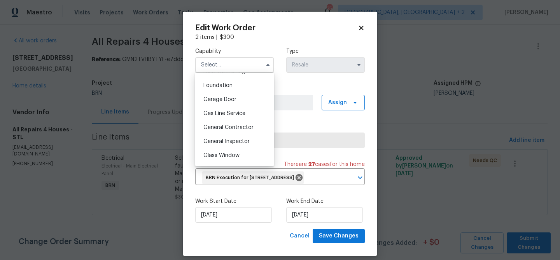
scroll to position [308, 0]
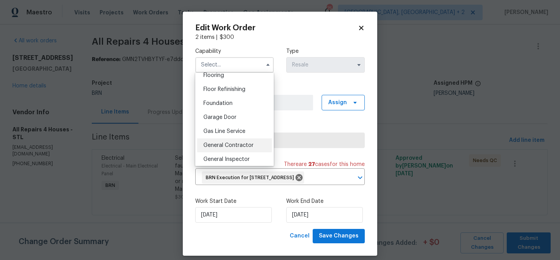
click at [232, 144] on span "General Contractor" at bounding box center [228, 145] width 50 height 5
type input "General Contractor"
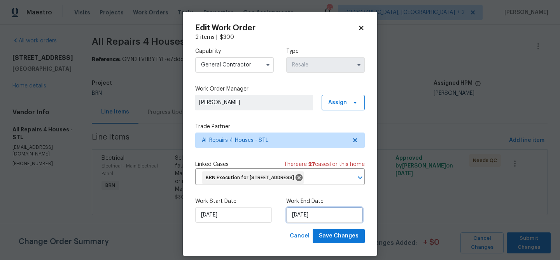
click at [297, 223] on input "24/09/2025" at bounding box center [324, 215] width 77 height 16
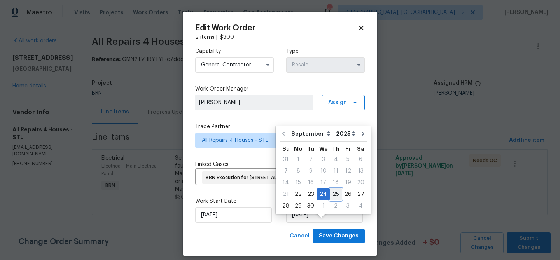
click at [332, 194] on div "25" at bounding box center [336, 194] width 12 height 11
type input "25/09/2025"
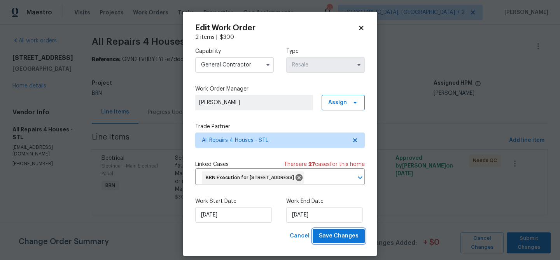
click at [329, 241] on span "Save Changes" at bounding box center [339, 236] width 40 height 10
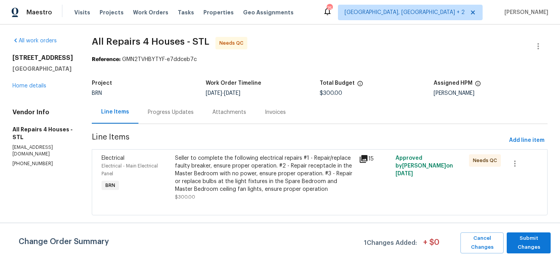
click at [169, 112] on div "Progress Updates" at bounding box center [171, 112] width 46 height 8
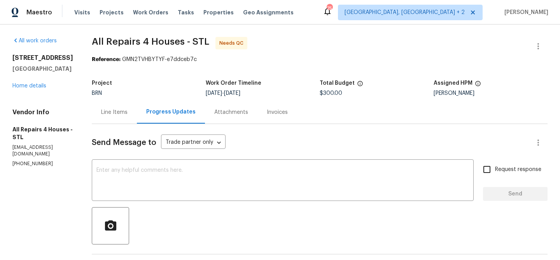
click at [123, 114] on div "Line Items" at bounding box center [114, 112] width 26 height 8
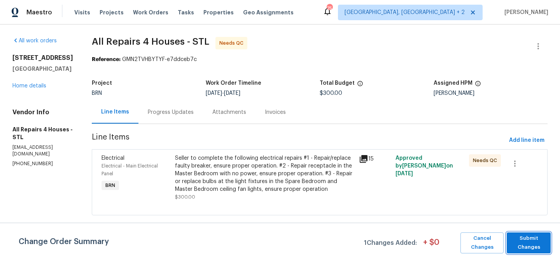
click at [532, 242] on span "Submit Changes" at bounding box center [529, 243] width 36 height 18
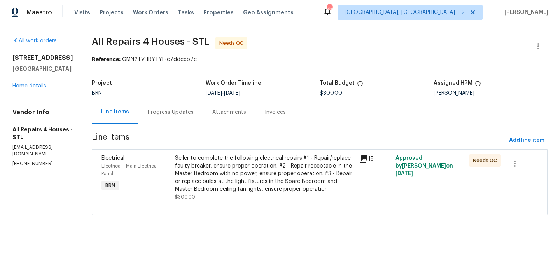
click at [217, 172] on div "Seller to complete the following electrical repairs #1 - Repair/replace faulty …" at bounding box center [264, 173] width 179 height 39
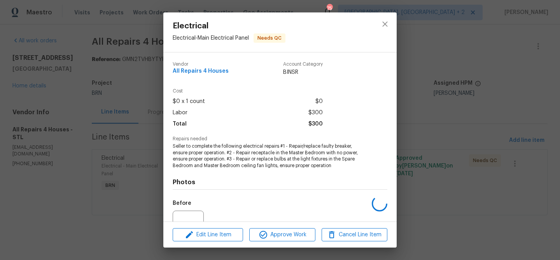
scroll to position [79, 0]
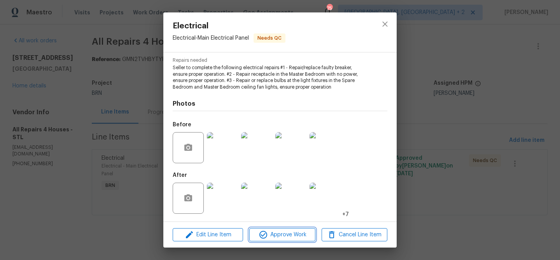
click at [278, 234] on span "Approve Work" at bounding box center [282, 235] width 61 height 10
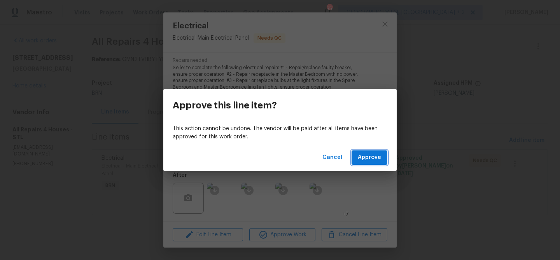
click at [374, 156] on span "Approve" at bounding box center [369, 158] width 23 height 10
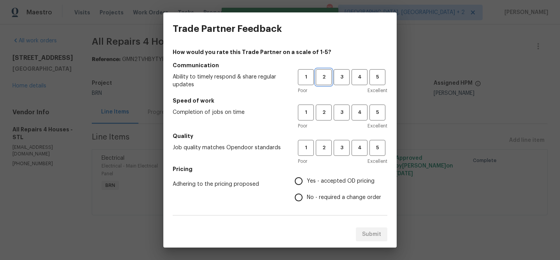
click at [327, 79] on span "2" at bounding box center [323, 77] width 14 height 9
click at [325, 114] on span "2" at bounding box center [323, 112] width 14 height 9
click at [331, 156] on div "1 2 3 4 5 Poor Excellent" at bounding box center [342, 152] width 89 height 25
click at [323, 145] on span "2" at bounding box center [323, 147] width 14 height 9
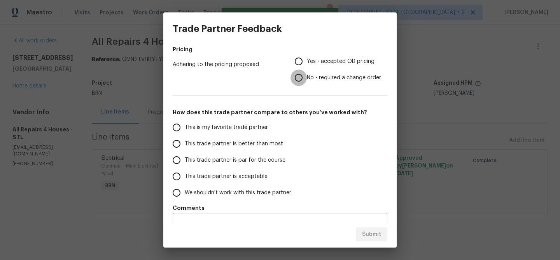
click at [303, 77] on input "No - required a change order" at bounding box center [298, 78] width 16 height 16
radio input "true"
click at [196, 145] on span "This trade partner is better than most" at bounding box center [234, 144] width 98 height 8
click at [185, 145] on input "This trade partner is better than most" at bounding box center [176, 144] width 16 height 16
click at [367, 236] on span "Submit" at bounding box center [371, 235] width 19 height 10
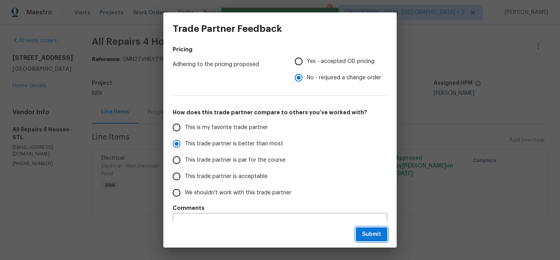
radio input "true"
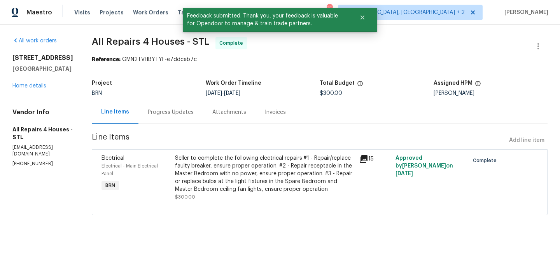
click at [161, 105] on div "Progress Updates" at bounding box center [170, 112] width 65 height 23
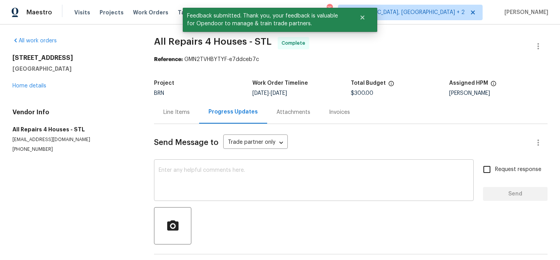
click at [205, 178] on textarea at bounding box center [314, 181] width 310 height 27
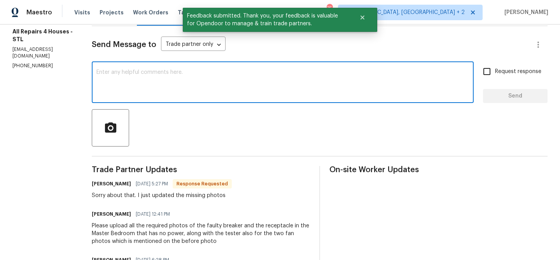
scroll to position [121, 0]
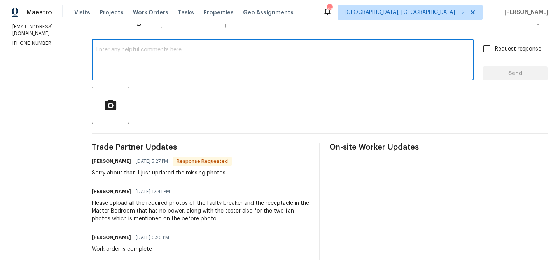
paste textarea "WO is approved, Please upload the invoice under the invoice section.Thanks"
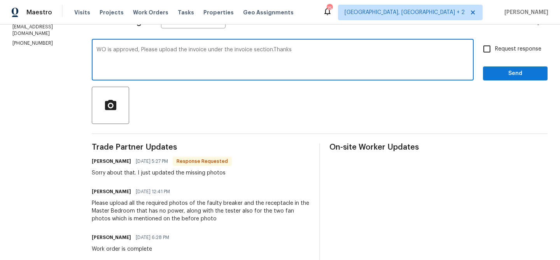
type textarea "WO is approved, Please upload the invoice under the invoice section.Thanks"
click at [494, 51] on input "Request response" at bounding box center [487, 49] width 16 height 16
checkbox input "true"
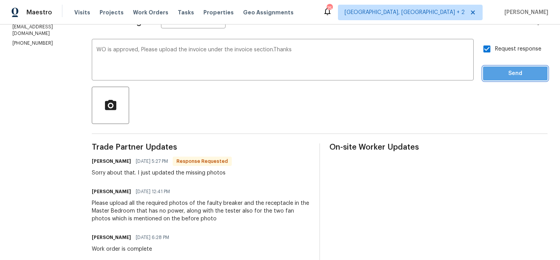
click at [494, 76] on span "Send" at bounding box center [515, 74] width 52 height 10
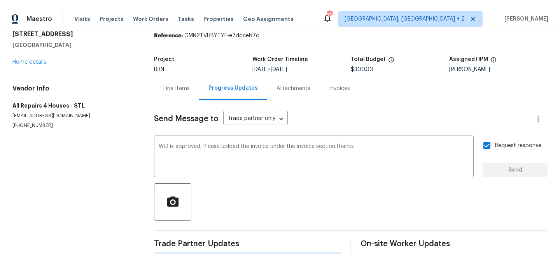
scroll to position [0, 0]
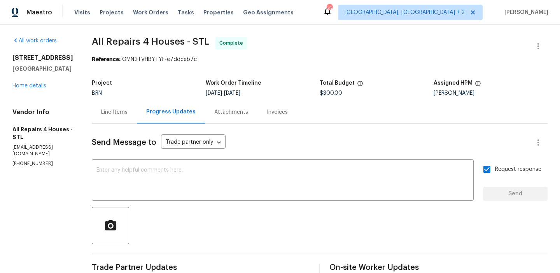
click at [110, 121] on div "Line Items" at bounding box center [114, 112] width 45 height 23
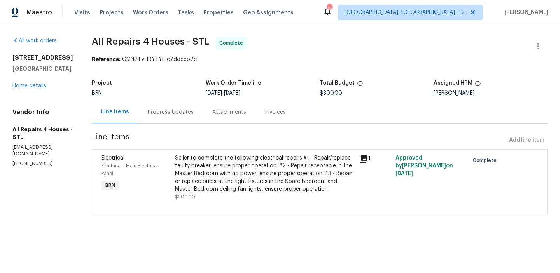
click at [222, 163] on div "Seller to complete the following electrical repairs #1 - Repair/replace faulty …" at bounding box center [264, 173] width 179 height 39
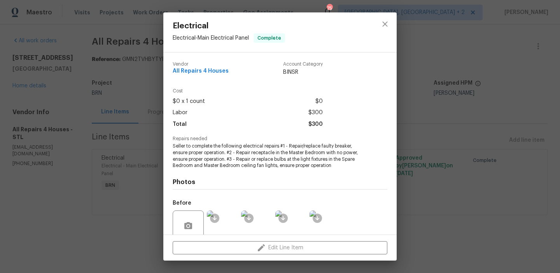
click at [199, 156] on span "Seller to complete the following electrical repairs #1 - Repair/replace faulty …" at bounding box center [269, 156] width 193 height 26
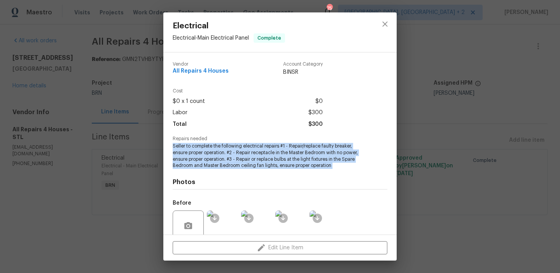
click at [199, 156] on span "Seller to complete the following electrical repairs #1 - Repair/replace faulty …" at bounding box center [269, 156] width 193 height 26
copy span "Seller to complete the following electrical repairs #1 - Repair/replace faulty …"
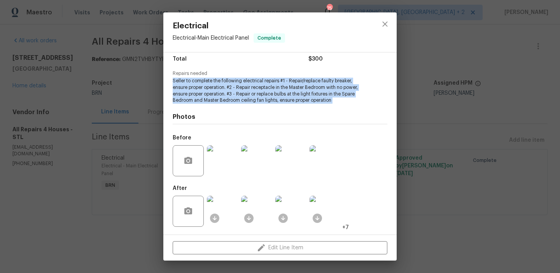
click at [219, 163] on img at bounding box center [222, 160] width 31 height 31
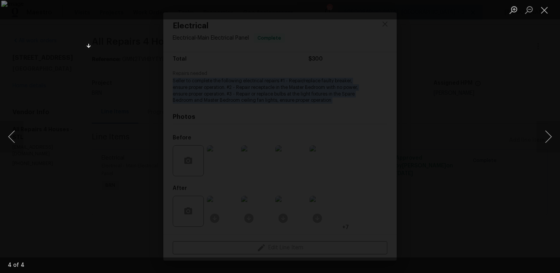
click at [63, 98] on div "Lightbox" at bounding box center [280, 136] width 560 height 273
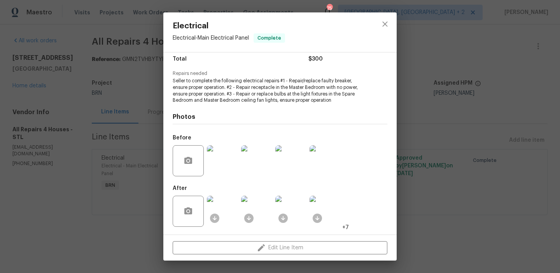
click at [89, 129] on div "Electrical Electrical - Main Electrical Panel Complete Vendor All Repairs 4 Hou…" at bounding box center [280, 136] width 560 height 273
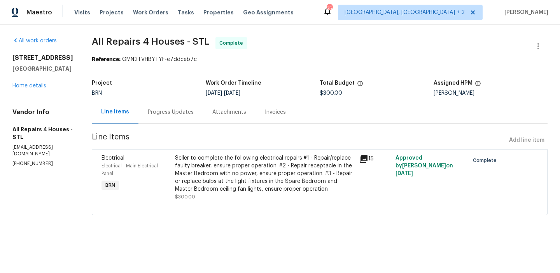
click at [225, 164] on div "Seller to complete the following electrical repairs #1 - Repair/replace faulty …" at bounding box center [264, 173] width 179 height 39
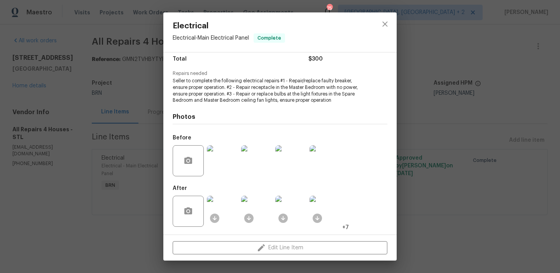
click at [227, 214] on img at bounding box center [222, 211] width 31 height 31
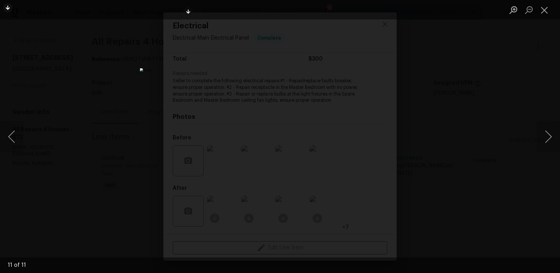
click at [75, 55] on div "Lightbox" at bounding box center [280, 136] width 560 height 273
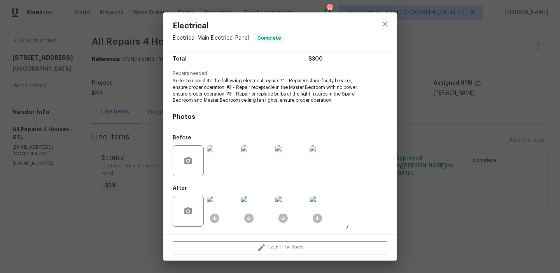
click at [93, 81] on div "Electrical Electrical - Main Electrical Panel Complete Vendor All Repairs 4 Hou…" at bounding box center [280, 136] width 560 height 273
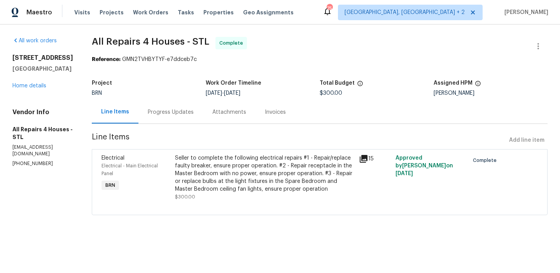
click at [163, 112] on div "Progress Updates" at bounding box center [171, 112] width 46 height 8
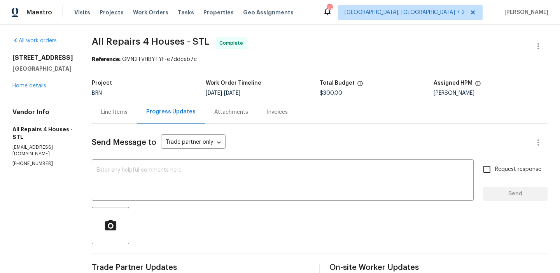
click at [270, 108] on div "Invoices" at bounding box center [277, 112] width 21 height 8
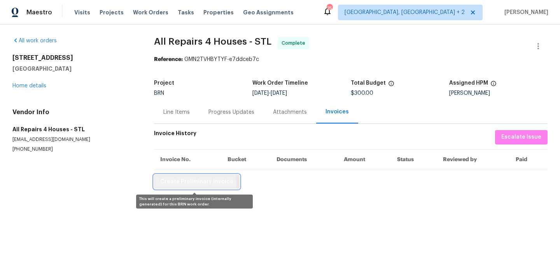
click at [184, 185] on span "Create Preliminary Invoice" at bounding box center [196, 182] width 73 height 10
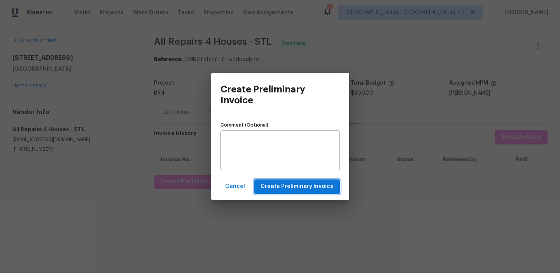
click at [259, 187] on button "Create Preliminary Invoice" at bounding box center [297, 187] width 86 height 14
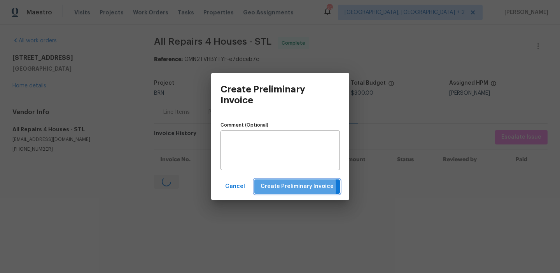
click at [259, 187] on button "Create Preliminary Invoice" at bounding box center [297, 187] width 86 height 14
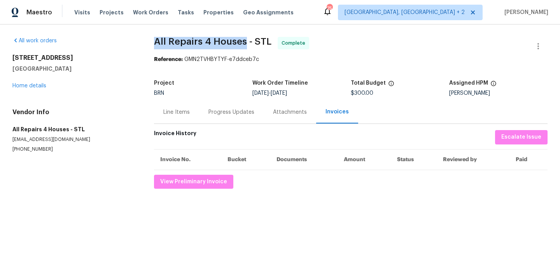
drag, startPoint x: 147, startPoint y: 43, endPoint x: 243, endPoint y: 42, distance: 96.0
click at [243, 43] on div "All work orders 314 Hawks Perch Pl Hillsboro, MO 63050 Home details Vendor Info…" at bounding box center [280, 112] width 560 height 177
copy span "All Repairs 4 Houses"
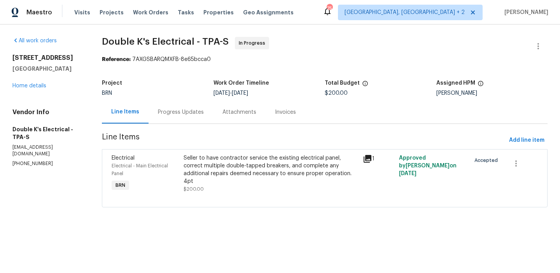
click at [184, 118] on div "Progress Updates" at bounding box center [181, 112] width 65 height 23
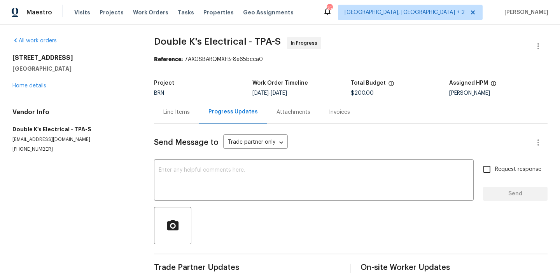
scroll to position [42, 0]
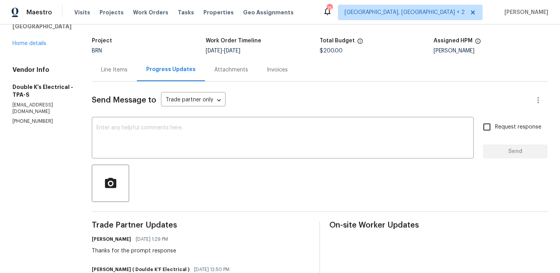
click at [40, 111] on div "Vendor Info Double K's Electrical - TPA-S [EMAIL_ADDRESS][DOMAIN_NAME] [PHONE_N…" at bounding box center [42, 95] width 61 height 59
copy p "[PHONE_NUMBER]"
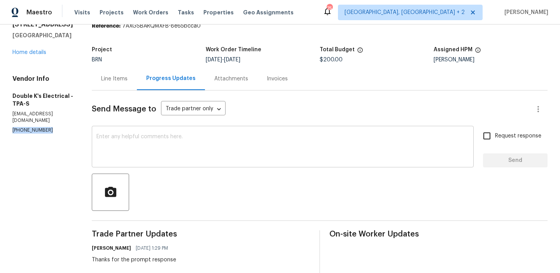
scroll to position [40, 0]
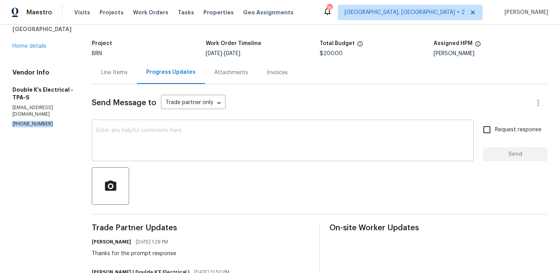
click at [152, 148] on textarea at bounding box center [282, 141] width 372 height 27
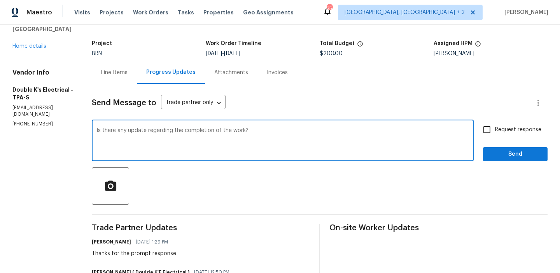
type textarea "Is there any update regarding the completion of the work?"
click at [504, 131] on span "Request response" at bounding box center [518, 130] width 46 height 8
click at [495, 131] on input "Request response" at bounding box center [487, 130] width 16 height 16
checkbox input "true"
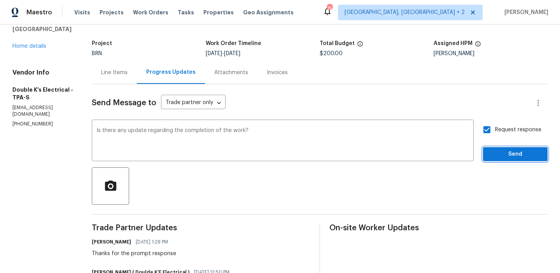
click at [499, 150] on span "Send" at bounding box center [515, 155] width 52 height 10
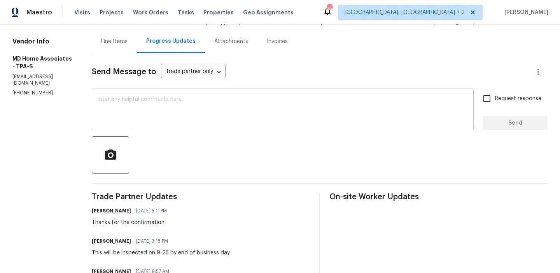
scroll to position [63, 0]
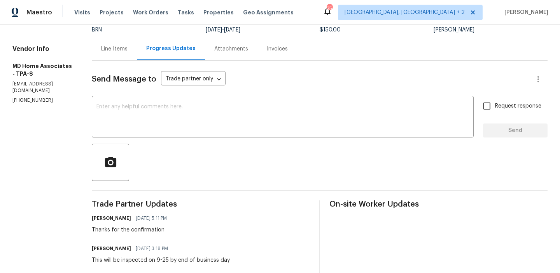
click at [27, 87] on p "[EMAIL_ADDRESS][DOMAIN_NAME]" at bounding box center [42, 87] width 61 height 13
click at [17, 99] on section "All work orders [STREET_ADDRESS] Home details Vendor Info MD Home Associates - …" at bounding box center [42, 155] width 61 height 362
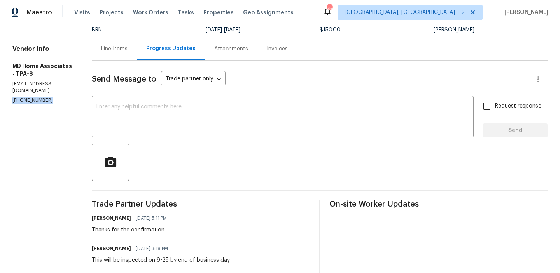
click at [17, 99] on section "All work orders [STREET_ADDRESS] Home details Vendor Info MD Home Associates - …" at bounding box center [42, 155] width 61 height 362
copy p "[PHONE_NUMBER]"
click at [161, 123] on textarea at bounding box center [282, 117] width 372 height 27
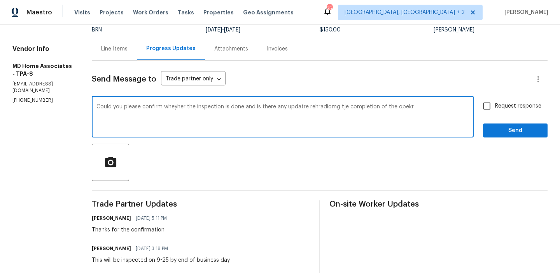
type textarea "Could you please confirm wheyher the inspection is done and is there any updatr…"
click at [131, 100] on div "Could you please confirm wheyher the inspection is done and is there any updatr…" at bounding box center [283, 118] width 382 height 40
click at [117, 108] on textarea "Could you please confirm wheyher the inspection is done and is there any updatr…" at bounding box center [282, 117] width 372 height 27
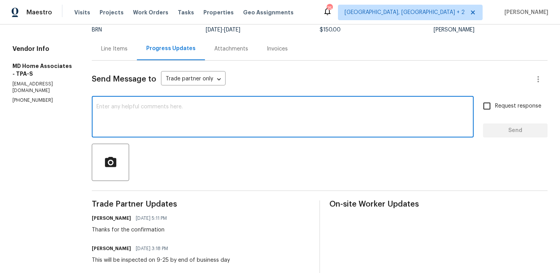
scroll to position [0, 0]
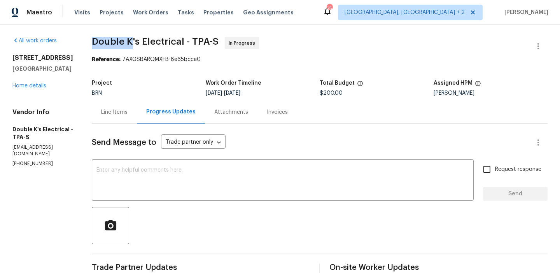
drag, startPoint x: 92, startPoint y: 40, endPoint x: 136, endPoint y: 42, distance: 44.4
click at [136, 42] on div "All work orders [STREET_ADDRESS] Home details Vendor Info Double K's Electrical…" at bounding box center [280, 247] width 560 height 447
copy span "Double K"
drag, startPoint x: 98, startPoint y: 45, endPoint x: 148, endPoint y: 45, distance: 49.4
click at [147, 45] on div "All work orders [STREET_ADDRESS] Home details Vendor Info MD Home Associates - …" at bounding box center [280, 217] width 560 height 386
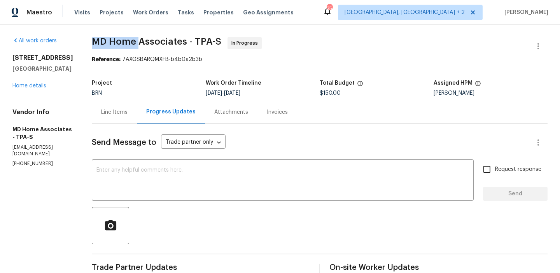
copy span "MD Home"
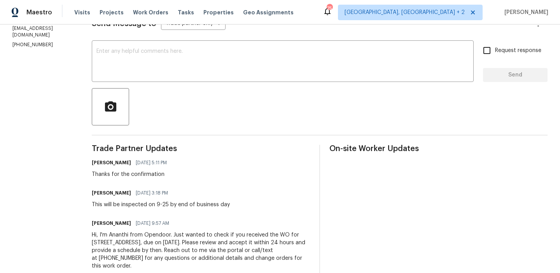
scroll to position [116, 0]
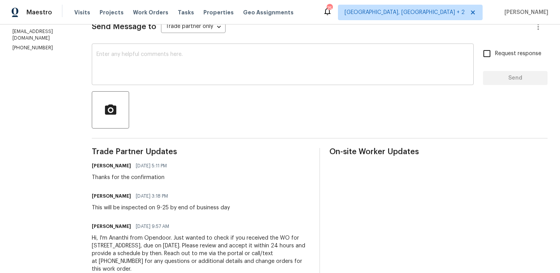
click at [136, 70] on textarea at bounding box center [282, 65] width 372 height 27
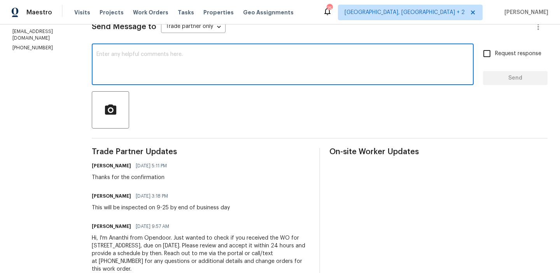
paste textarea "Could you please confirm if the inspection has been completed and provide any u…"
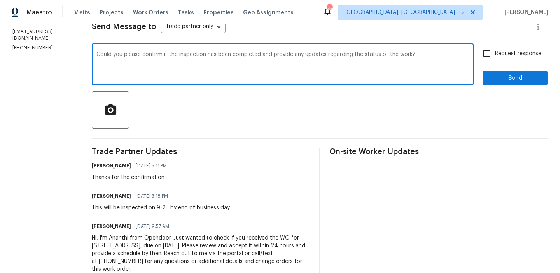
type textarea "Could you please confirm if the inspection has been completed and provide any u…"
click at [478, 54] on div "Could you please confirm if the inspection has been completed and provide any u…" at bounding box center [320, 65] width 456 height 40
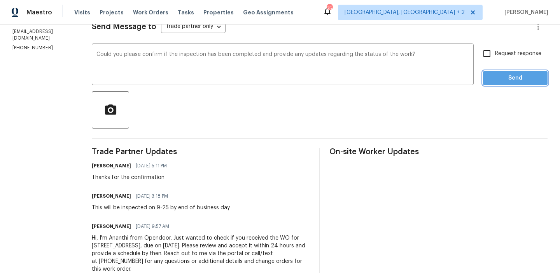
click at [494, 74] on span "Send" at bounding box center [515, 78] width 52 height 10
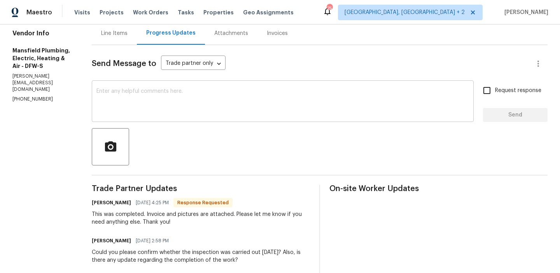
scroll to position [73, 0]
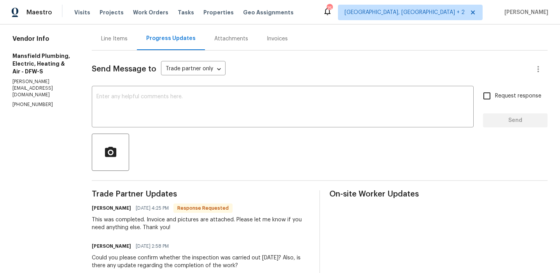
click at [135, 58] on div "Send Message to Trade partner only Trade partner only ​ x ​ Request response Se…" at bounding box center [320, 226] width 456 height 351
click at [131, 45] on div "Line Items" at bounding box center [114, 38] width 45 height 23
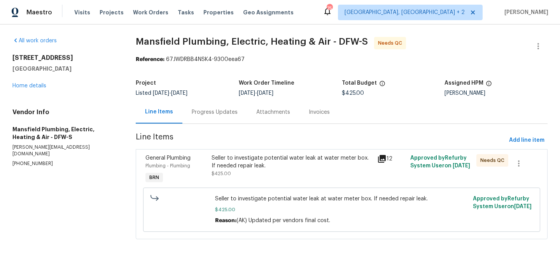
click at [222, 172] on span "$425.00" at bounding box center [221, 173] width 19 height 5
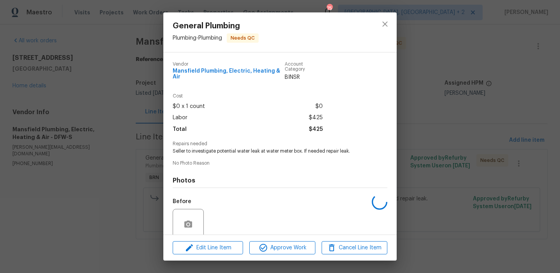
scroll to position [63, 0]
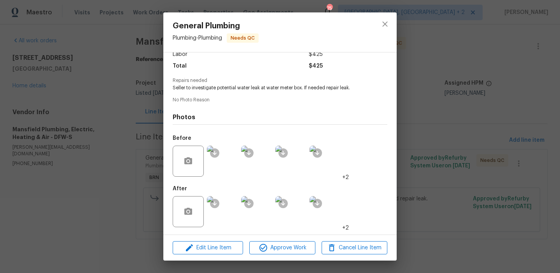
click at [224, 165] on img at bounding box center [222, 161] width 31 height 31
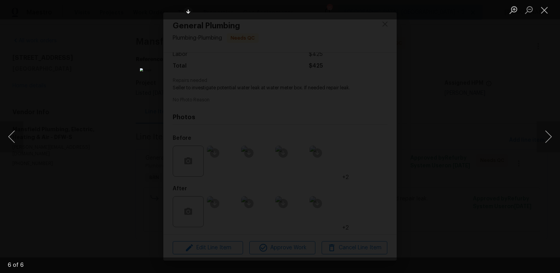
click at [121, 119] on div "Lightbox" at bounding box center [280, 136] width 560 height 273
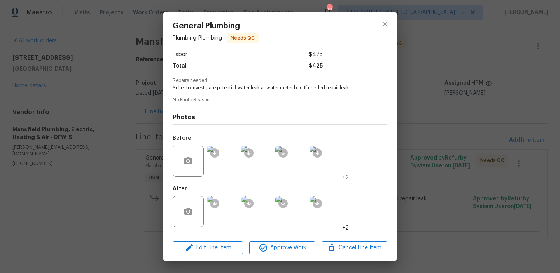
click at [237, 89] on span "Seller to investigate potential water leak at water meter box. If needed repair…" at bounding box center [269, 88] width 193 height 7
drag, startPoint x: 266, startPoint y: 88, endPoint x: 302, endPoint y: 87, distance: 35.4
click at [302, 87] on span "Seller to investigate potential water leak at water meter box. If needed repair…" at bounding box center [269, 88] width 193 height 7
copy span "water meter box"
click at [226, 208] on img at bounding box center [222, 211] width 31 height 31
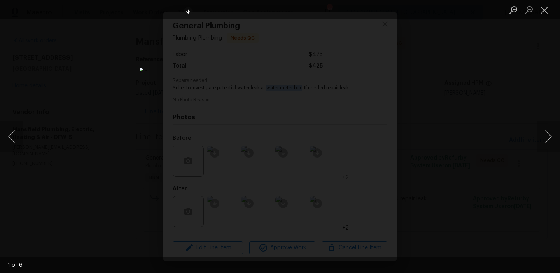
click at [80, 98] on div "Lightbox" at bounding box center [280, 136] width 560 height 273
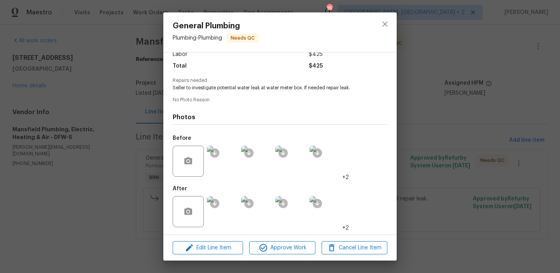
click at [112, 94] on div "General Plumbing Plumbing - Plumbing Needs QC Vendor Mansfield Plumbing, Electr…" at bounding box center [280, 136] width 560 height 273
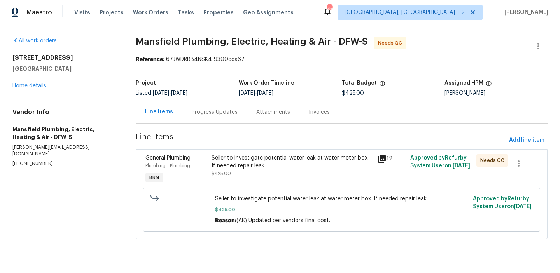
click at [178, 119] on div "Line Items" at bounding box center [159, 112] width 47 height 23
click at [203, 119] on div "Progress Updates" at bounding box center [214, 112] width 65 height 23
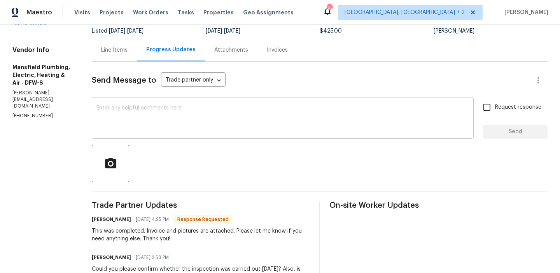
scroll to position [65, 0]
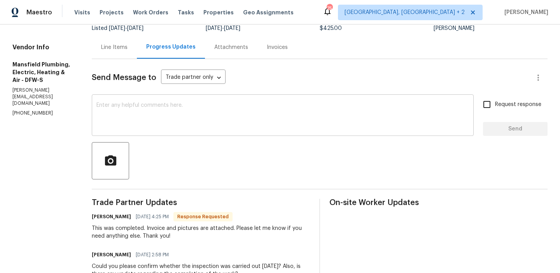
click at [157, 126] on textarea at bounding box center [282, 116] width 372 height 27
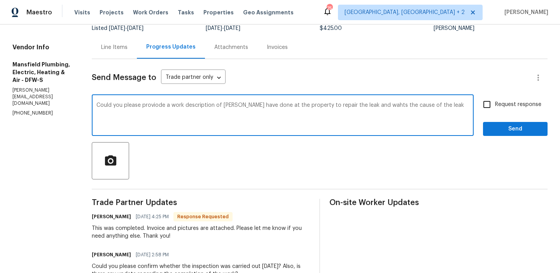
type textarea "Could you please proviode a work description of [PERSON_NAME] have done at the …"
click at [138, 103] on textarea "Could you please proviode a work description of [PERSON_NAME] have done at the …" at bounding box center [282, 116] width 372 height 27
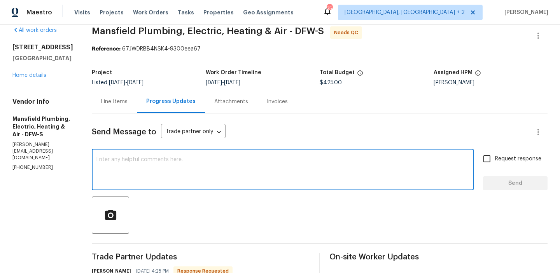
scroll to position [1, 0]
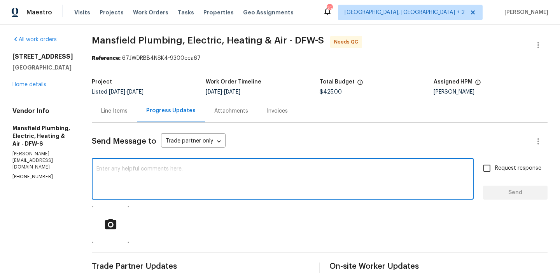
paste textarea "Could you please provide a work description of what was done at the property to…"
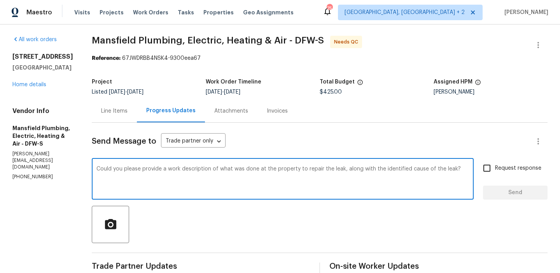
scroll to position [0, 0]
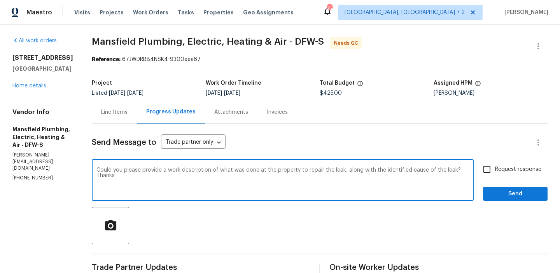
type textarea "Could you please provide a work description of what was done at the property to…"
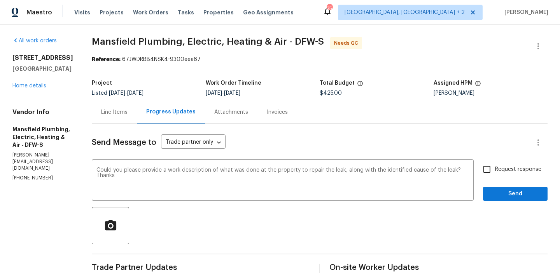
click at [497, 171] on span "Request response" at bounding box center [518, 170] width 46 height 8
click at [495, 171] on input "Request response" at bounding box center [487, 169] width 16 height 16
checkbox input "true"
click at [496, 189] on button "Send" at bounding box center [515, 194] width 65 height 14
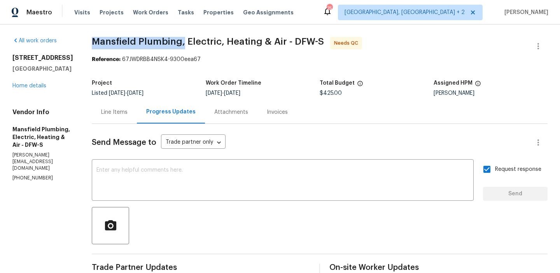
drag, startPoint x: 110, startPoint y: 44, endPoint x: 199, endPoint y: 45, distance: 89.0
click at [199, 45] on span "Mansfield Plumbing, Electric, Heating & Air - DFW-S" at bounding box center [208, 41] width 232 height 9
copy span "Mansfield Plumbing,"
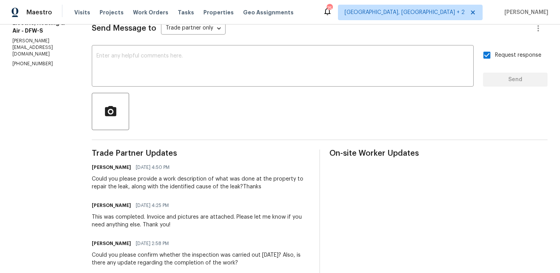
scroll to position [121, 0]
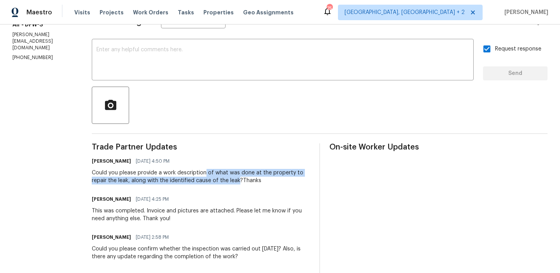
drag, startPoint x: 223, startPoint y: 173, endPoint x: 255, endPoint y: 179, distance: 32.6
click at [255, 180] on div "Could you please provide a work description of what was done at the property to…" at bounding box center [201, 177] width 218 height 16
copy div "of what was done at the property to repair the leak, along with the identified …"
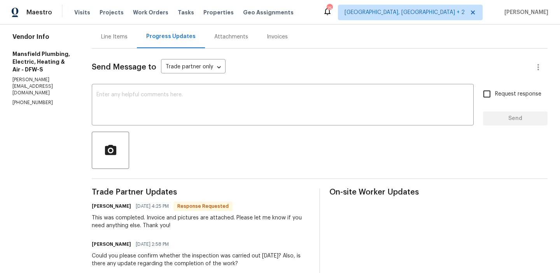
scroll to position [84, 0]
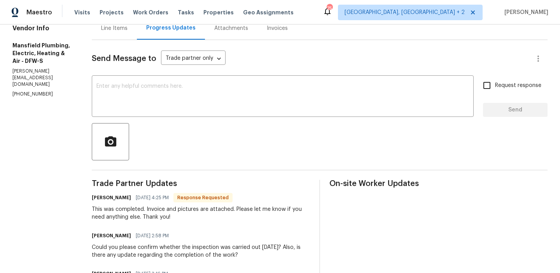
click at [128, 28] on div "Line Items" at bounding box center [114, 28] width 26 height 8
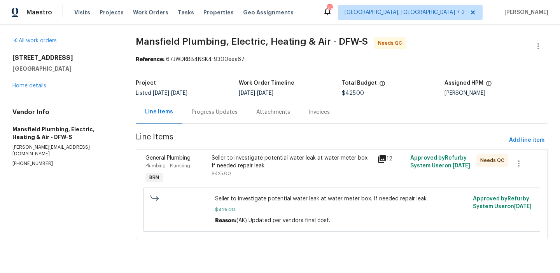
click at [235, 155] on div "Seller to investigate potential water leak at water meter box. If needed repair…" at bounding box center [292, 162] width 161 height 16
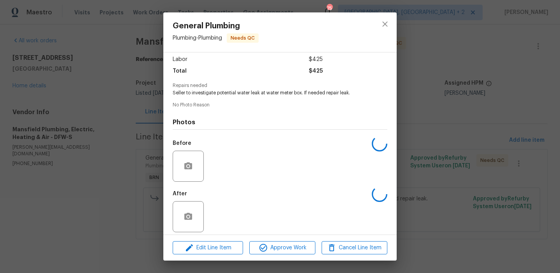
scroll to position [63, 0]
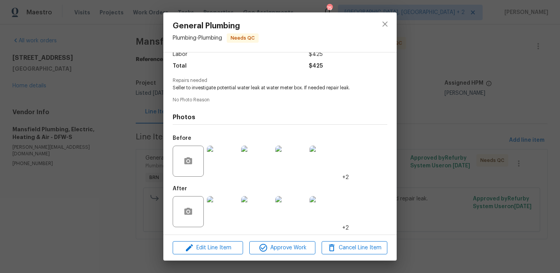
click at [223, 208] on img at bounding box center [222, 211] width 31 height 31
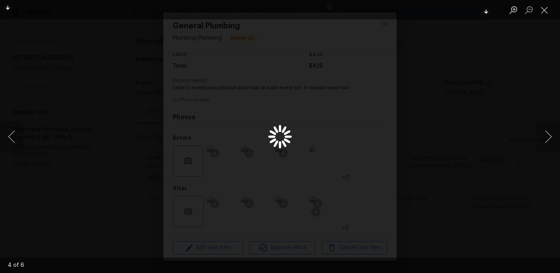
click at [150, 168] on div "Lightbox" at bounding box center [280, 136] width 560 height 273
click at [106, 212] on div "Lightbox" at bounding box center [280, 136] width 560 height 273
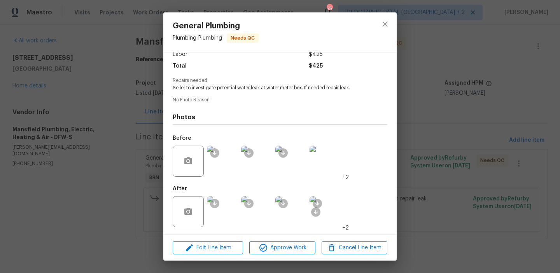
click at [127, 213] on div "General Plumbing Plumbing - Plumbing Needs QC Vendor Mansfield Plumbing, Electr…" at bounding box center [280, 136] width 560 height 273
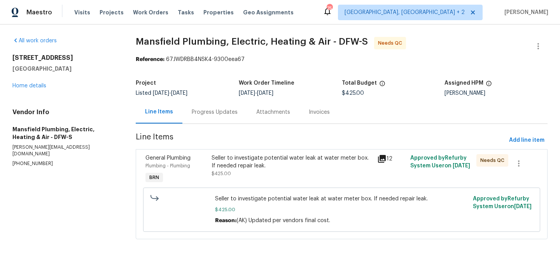
click at [251, 201] on span "Seller to investigate potential water leak at water meter box. If needed repair…" at bounding box center [341, 199] width 253 height 8
click at [231, 153] on div "Seller to investigate potential water leak at water meter box. If needed repair…" at bounding box center [291, 170] width 165 height 36
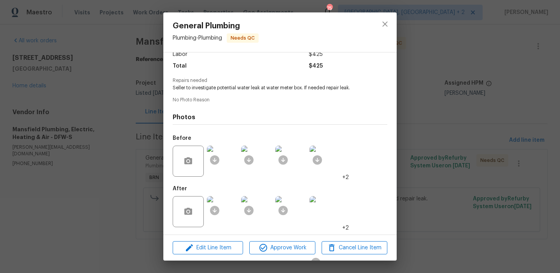
click at [230, 208] on img at bounding box center [222, 211] width 31 height 31
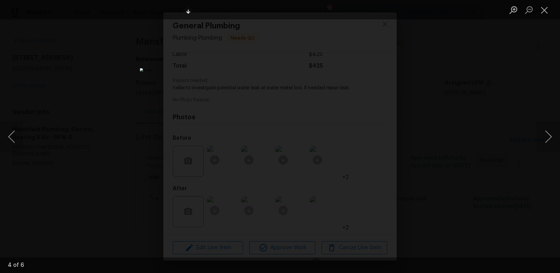
click at [103, 97] on div "Lightbox" at bounding box center [280, 136] width 560 height 273
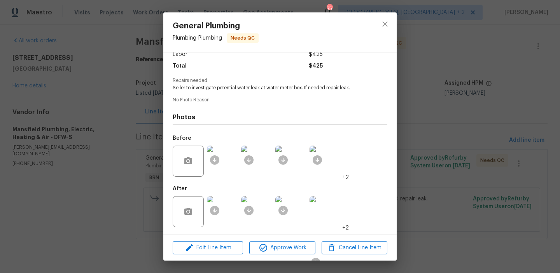
click at [83, 114] on div "General Plumbing Plumbing - Plumbing Needs QC Vendor Mansfield Plumbing, Electr…" at bounding box center [280, 136] width 560 height 273
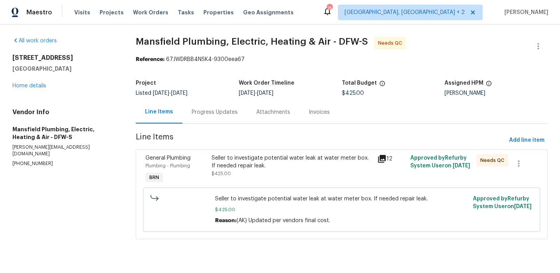
click at [220, 116] on div "Progress Updates" at bounding box center [214, 112] width 65 height 23
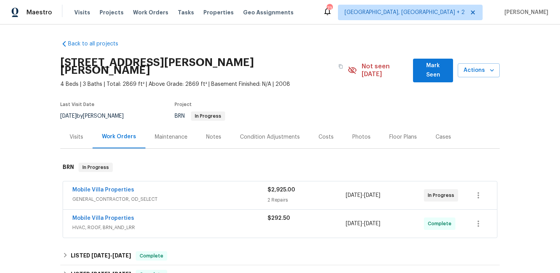
scroll to position [28, 0]
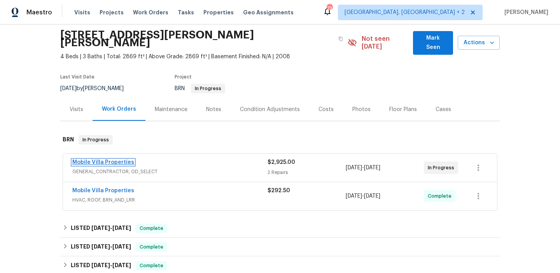
click at [101, 160] on link "Mobile Villa Properties" at bounding box center [103, 162] width 62 height 5
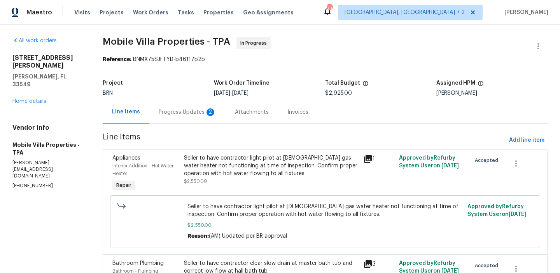
click at [191, 117] on div "Progress Updates 2" at bounding box center [187, 112] width 76 height 23
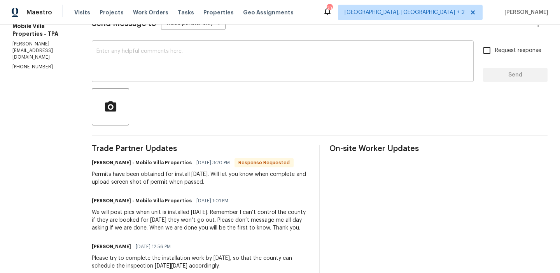
scroll to position [169, 0]
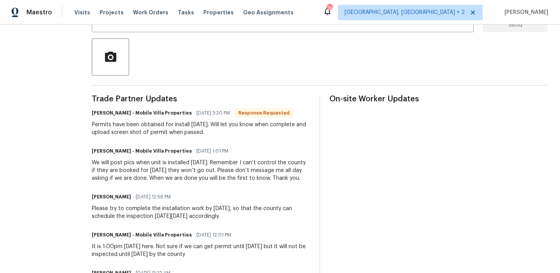
drag, startPoint x: 84, startPoint y: 166, endPoint x: 294, endPoint y: 178, distance: 209.9
click at [158, 174] on div "We will post pics when unit is installed [DATE]. Remember I can’t control the c…" at bounding box center [201, 170] width 218 height 23
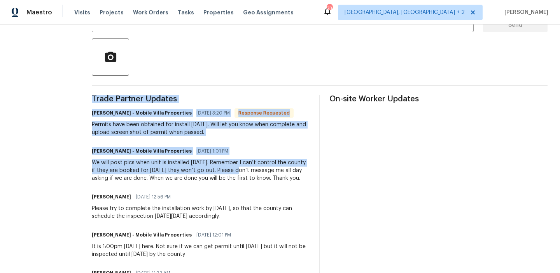
drag, startPoint x: 76, startPoint y: 172, endPoint x: 227, endPoint y: 171, distance: 151.3
click at [227, 171] on div "We will post pics when unit is installed [DATE]. Remember I can’t control the c…" at bounding box center [201, 170] width 218 height 23
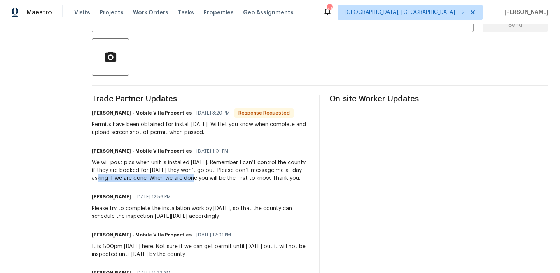
drag, startPoint x: 85, startPoint y: 182, endPoint x: 183, endPoint y: 179, distance: 98.0
click at [166, 179] on div "We will post pics when unit is installed [DATE]. Remember I can’t control the c…" at bounding box center [201, 170] width 218 height 23
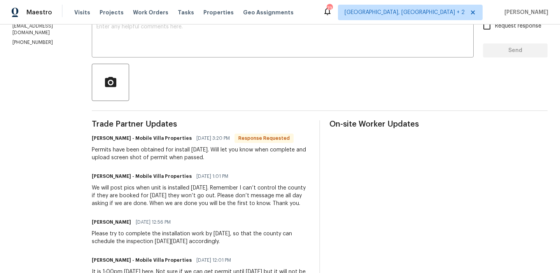
scroll to position [112, 0]
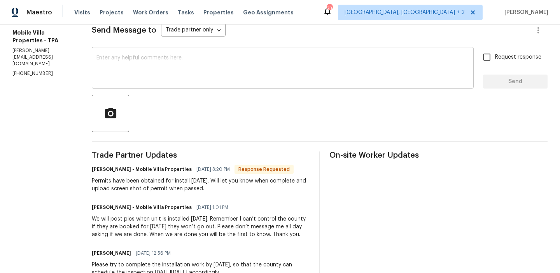
click at [146, 70] on textarea at bounding box center [282, 68] width 372 height 27
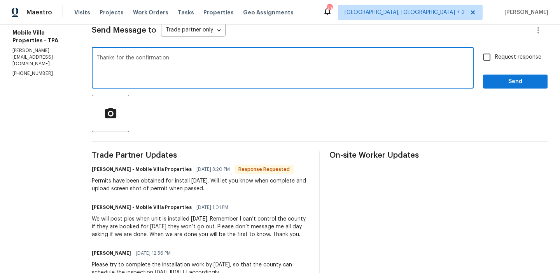
type textarea "Thanks for the confirmation"
click at [481, 60] on input "Request response" at bounding box center [487, 57] width 16 height 16
checkbox input "true"
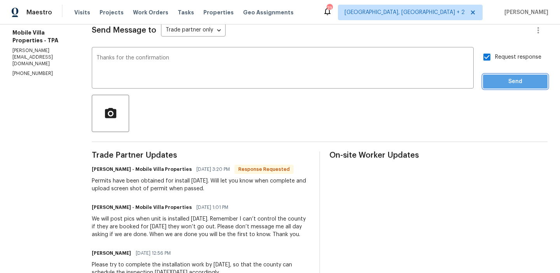
click at [488, 80] on button "Send" at bounding box center [515, 82] width 65 height 14
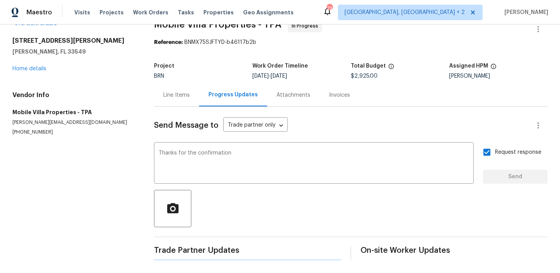
scroll to position [0, 0]
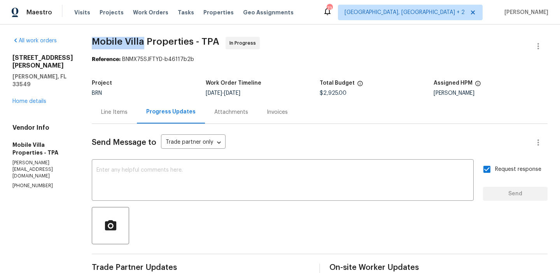
drag, startPoint x: 83, startPoint y: 42, endPoint x: 141, endPoint y: 42, distance: 58.3
copy span "Mobile Villa"
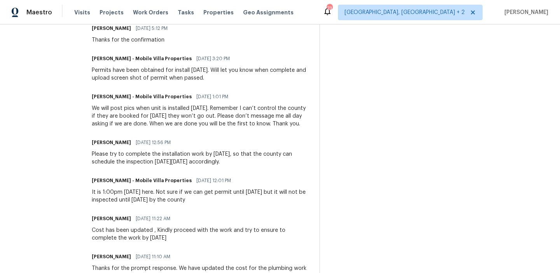
scroll to position [255, 0]
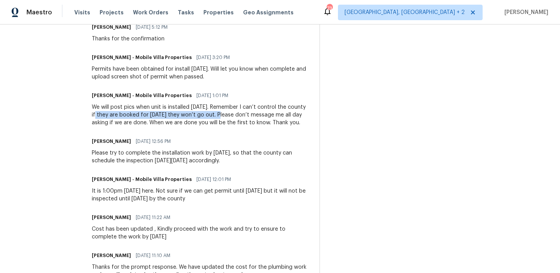
drag, startPoint x: 85, startPoint y: 116, endPoint x: 211, endPoint y: 115, distance: 126.0
copy div "if they are booked for [DATE] they won’t go out."
